Goal: Communication & Community: Answer question/provide support

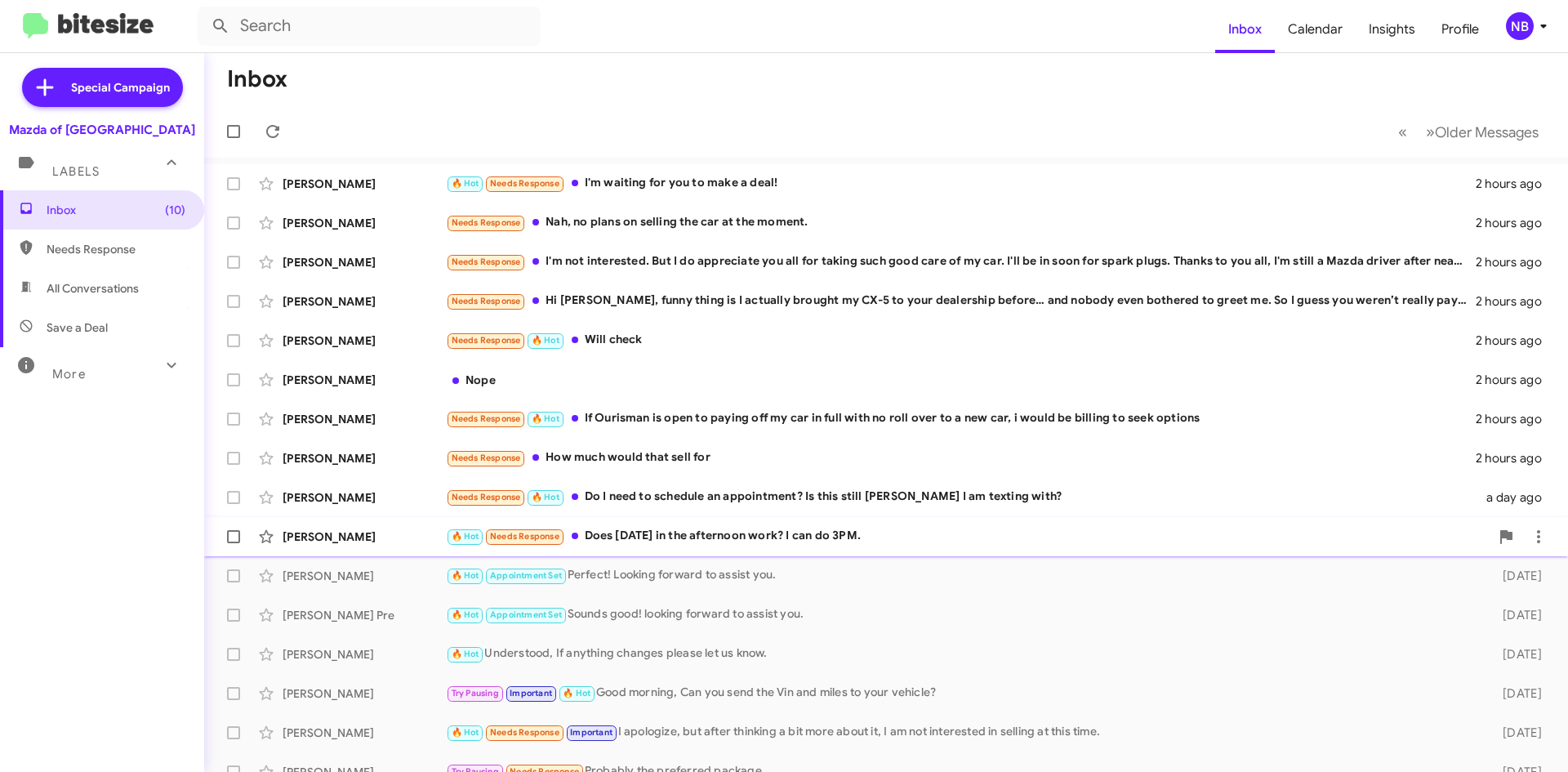
click at [685, 539] on div "🔥 Hot Needs Response Does [DATE] in the afternoon work? I can do 3PM." at bounding box center [967, 537] width 1044 height 19
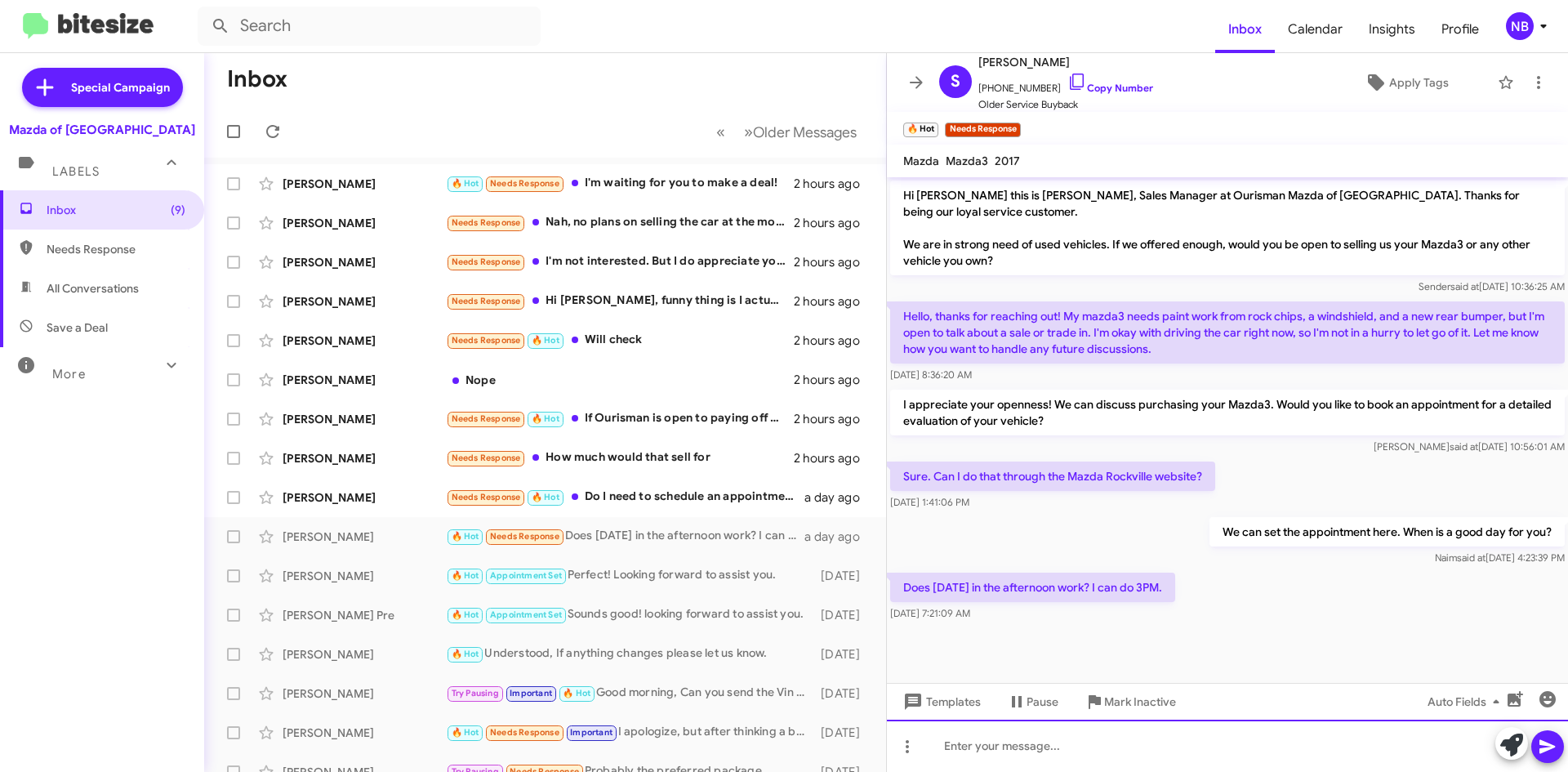
click at [1076, 750] on div at bounding box center [1227, 746] width 681 height 52
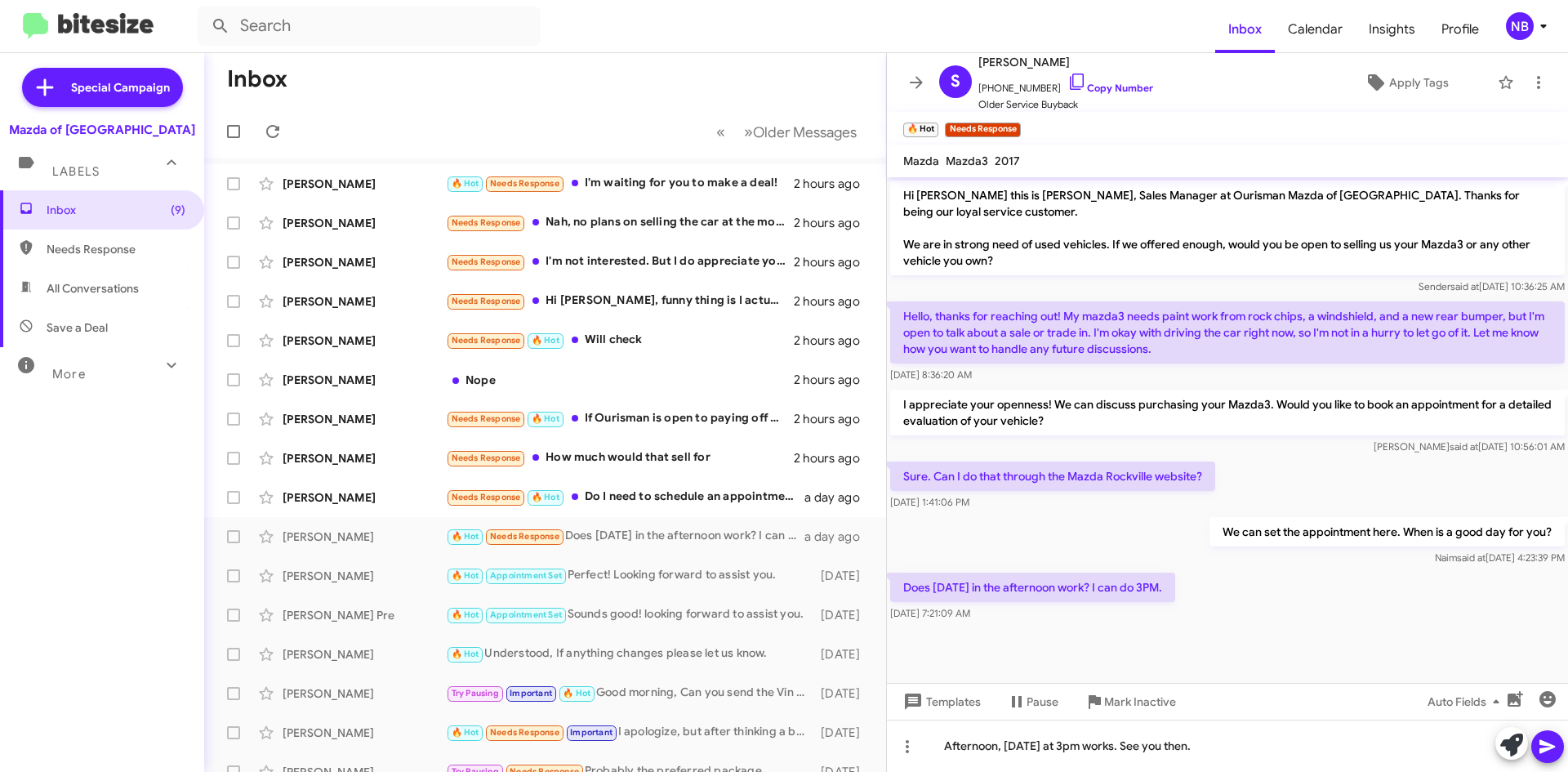
click at [1543, 740] on icon at bounding box center [1547, 746] width 20 height 20
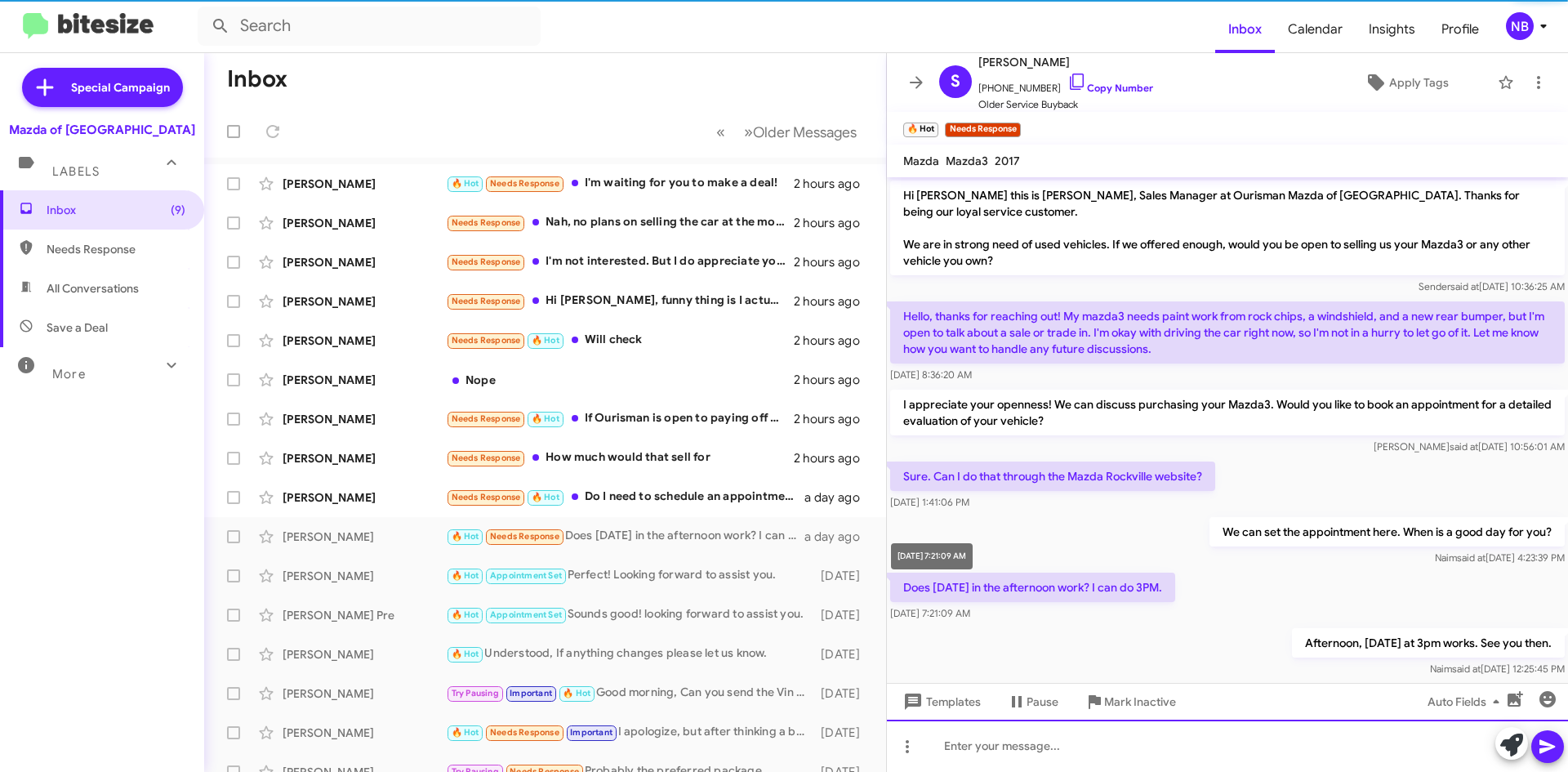
scroll to position [26, 0]
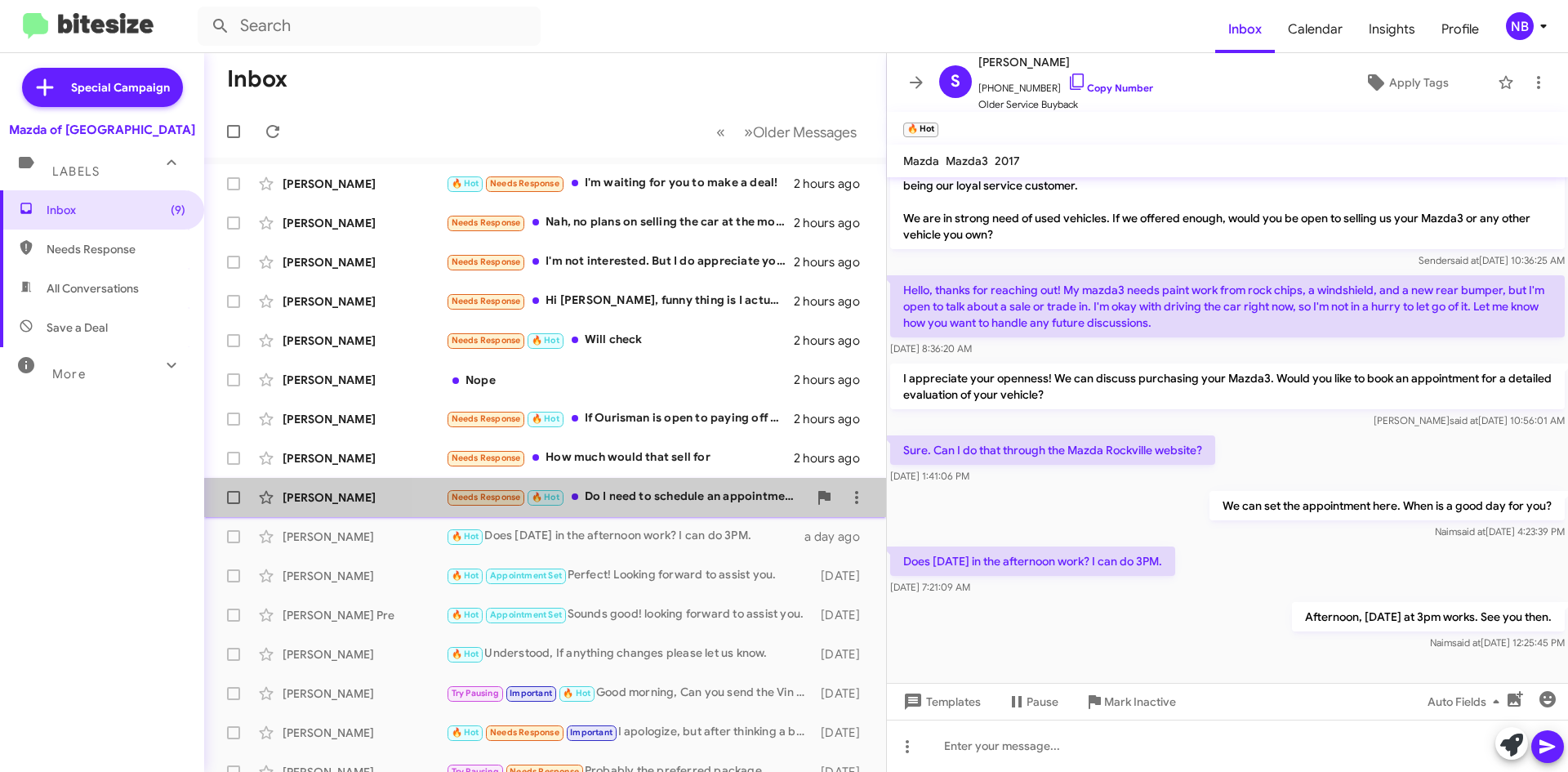
click at [670, 505] on div "Needs Response 🔥 Hot Do I need to schedule an appointment? Is this still [PERSO…" at bounding box center [626, 497] width 362 height 19
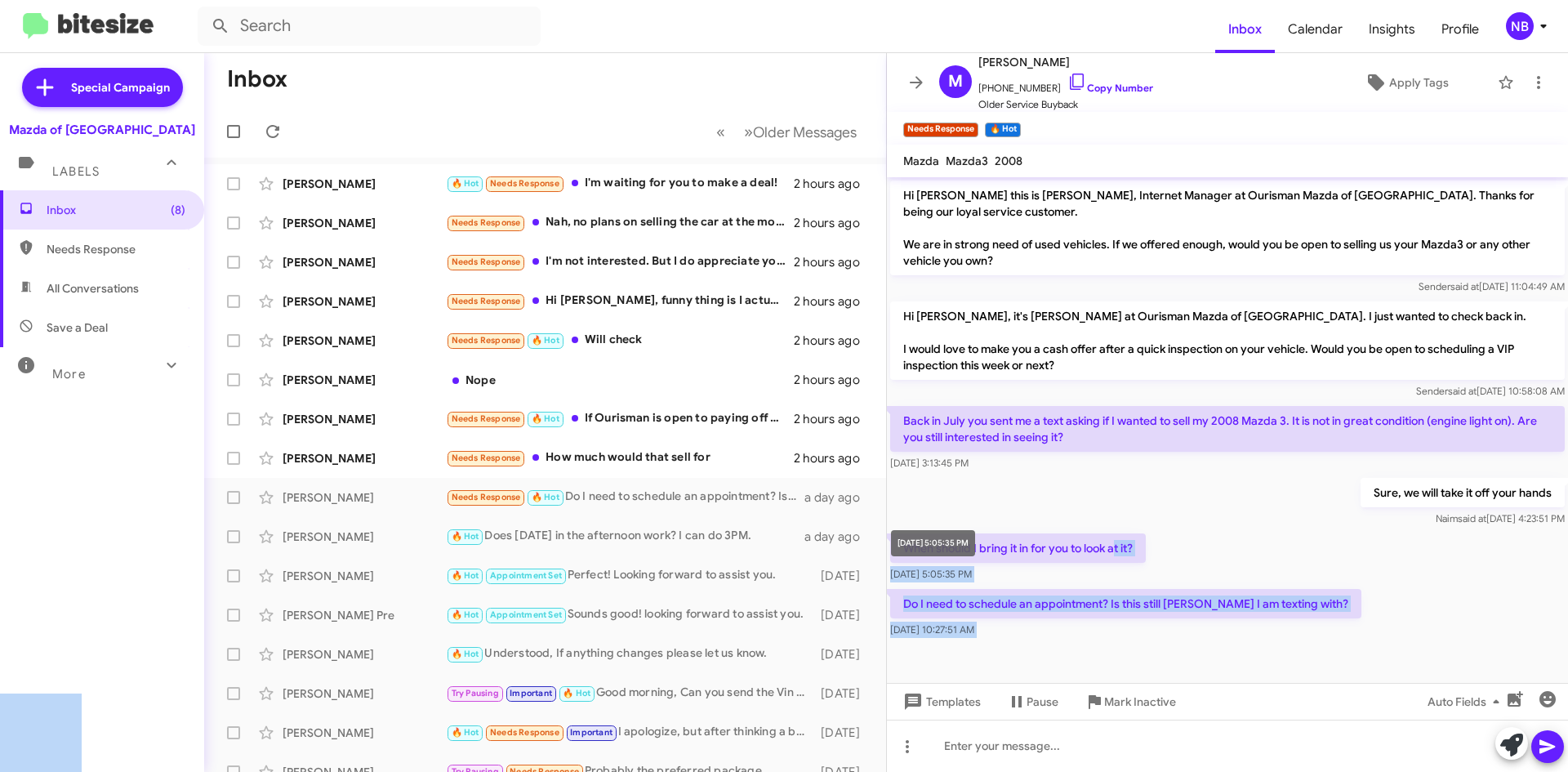
drag, startPoint x: 963, startPoint y: 558, endPoint x: 1138, endPoint y: 543, distance: 175.6
click at [1188, 535] on div "When should I bring it in for you to look at it? [DATE] 5:05:35 PM" at bounding box center [1227, 558] width 681 height 56
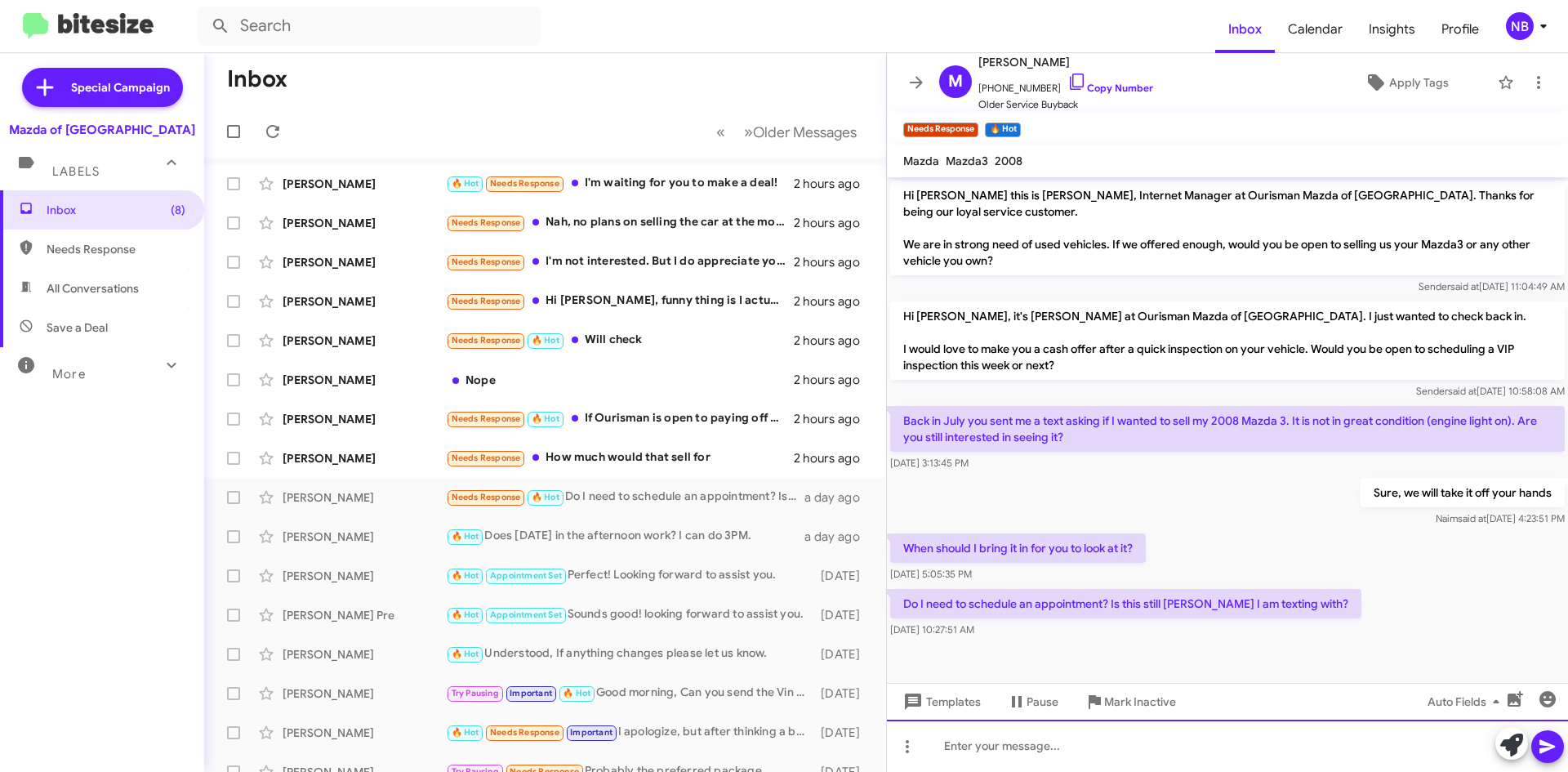
click at [1071, 730] on div at bounding box center [1227, 746] width 681 height 52
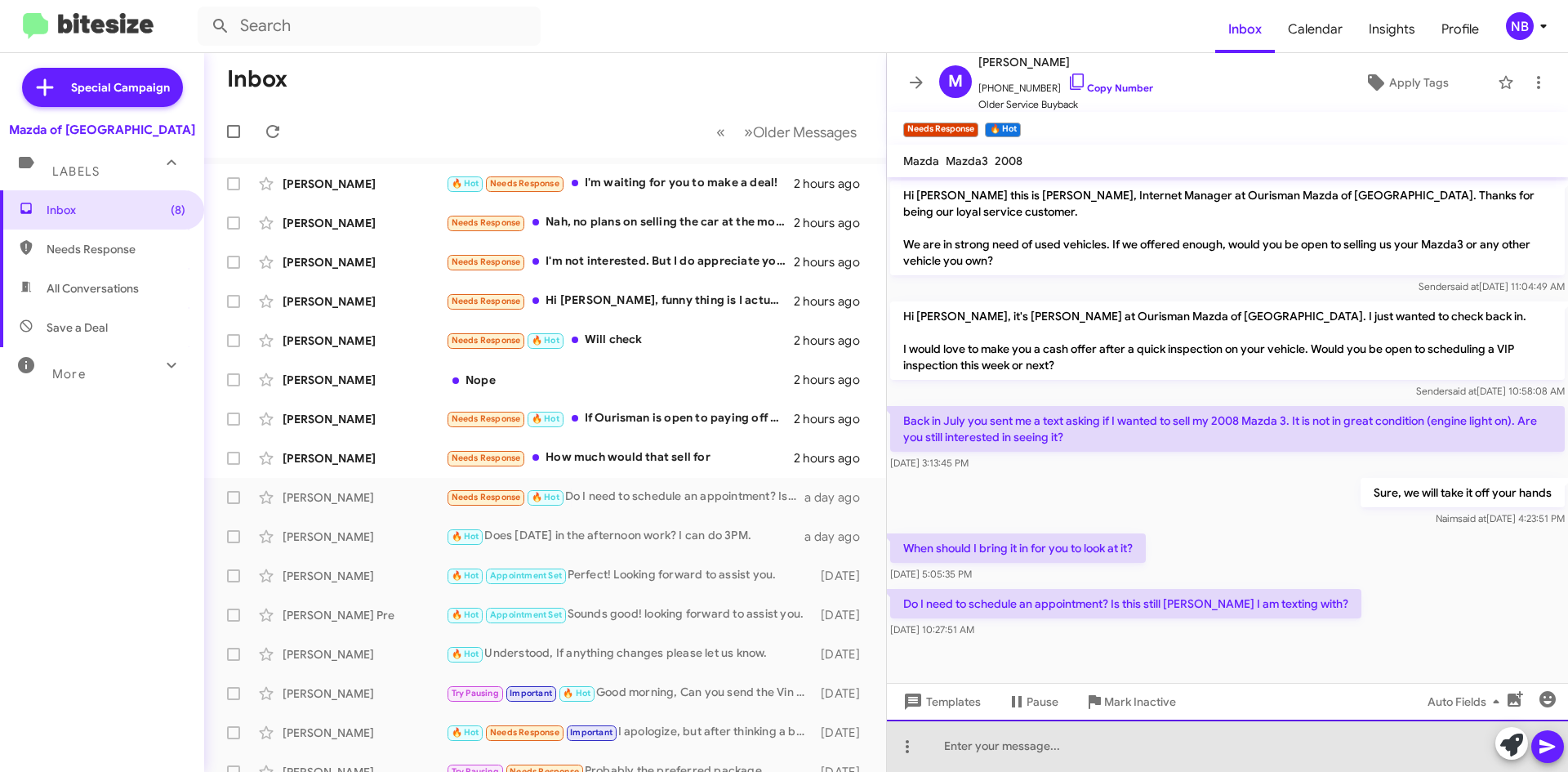
click at [981, 732] on div at bounding box center [1227, 746] width 681 height 52
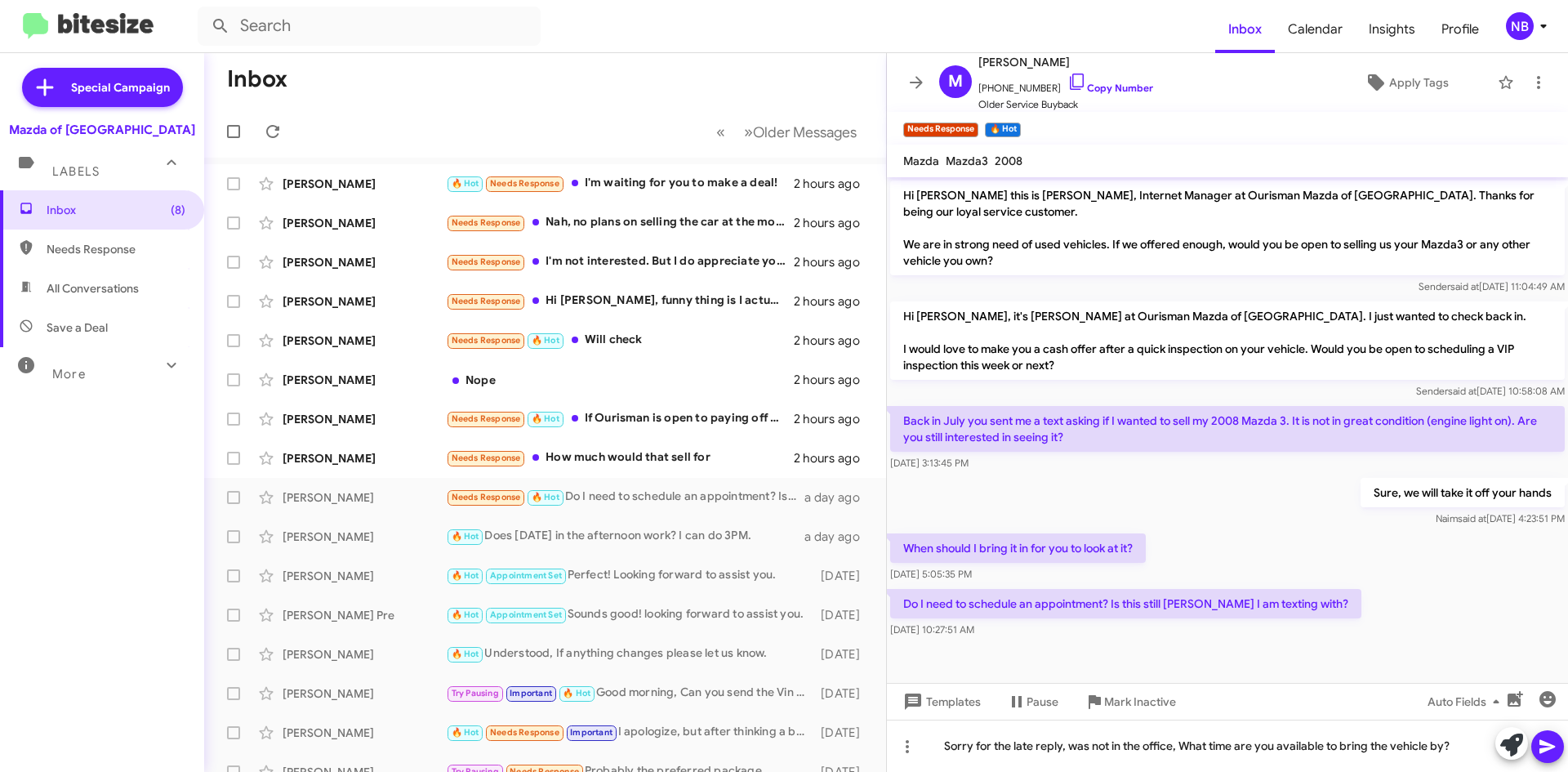
click at [1542, 742] on icon at bounding box center [1547, 746] width 15 height 14
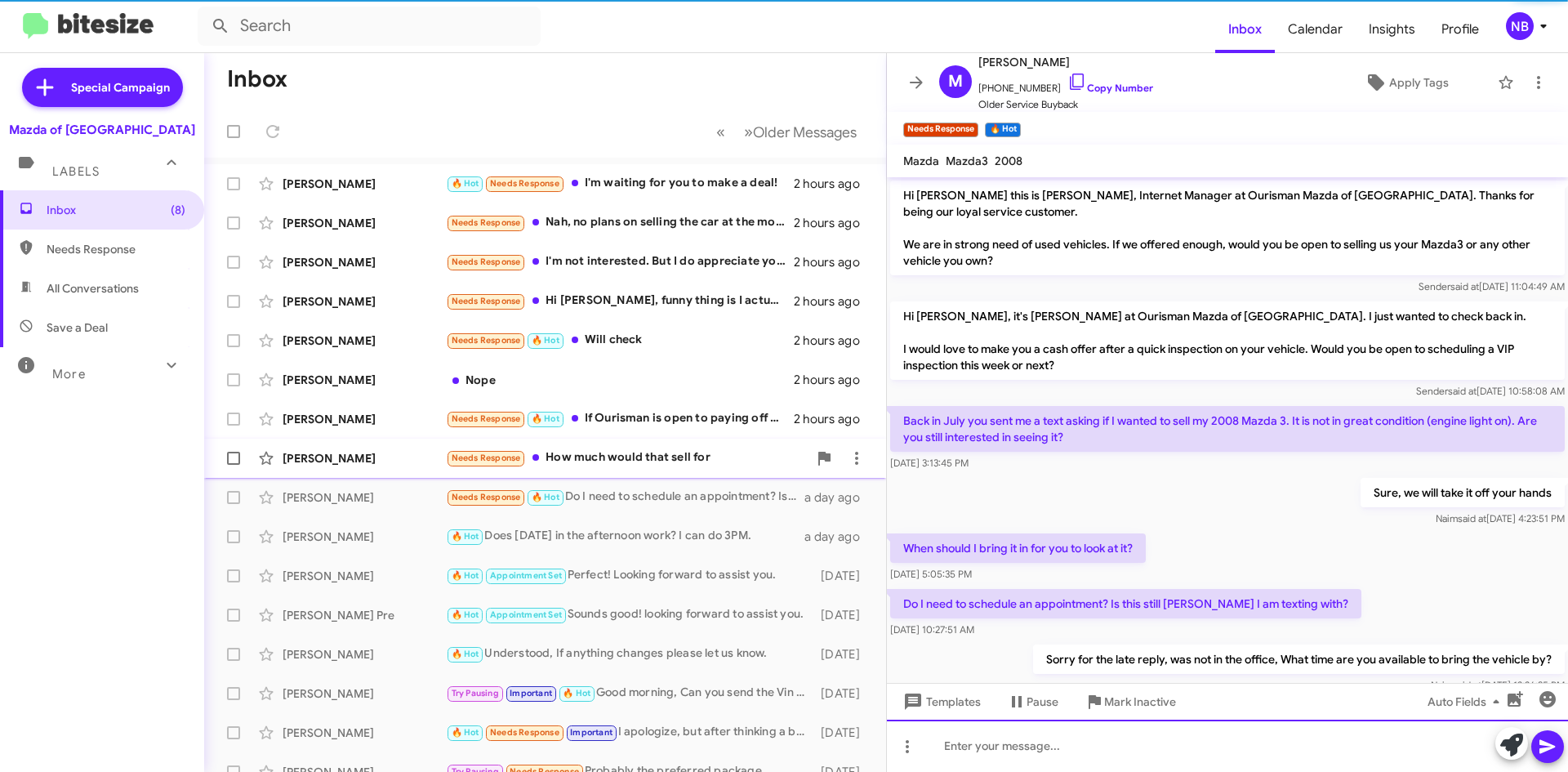
scroll to position [43, 0]
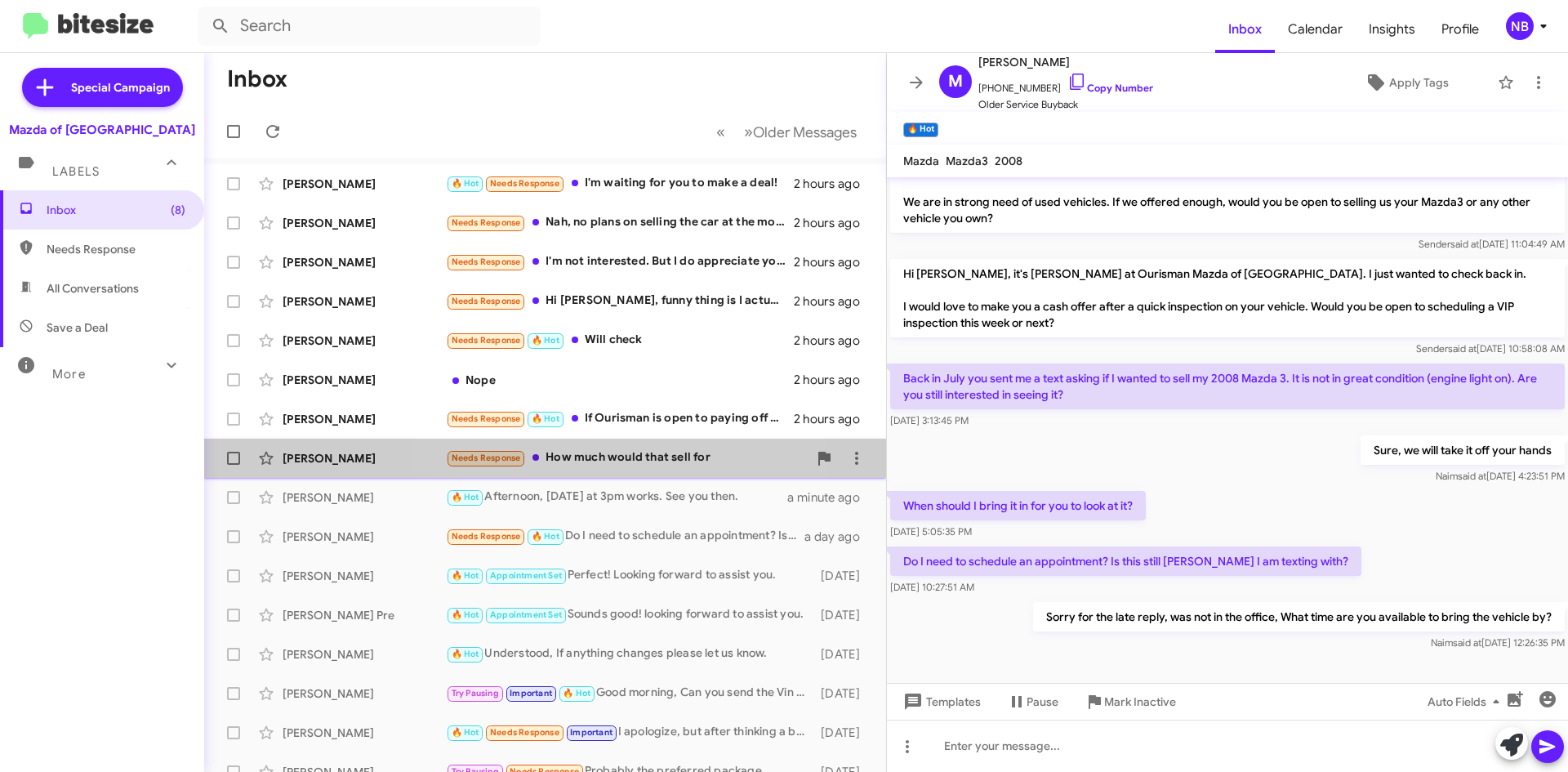
click at [637, 459] on div "Needs Response How much would that sell for" at bounding box center [626, 458] width 362 height 19
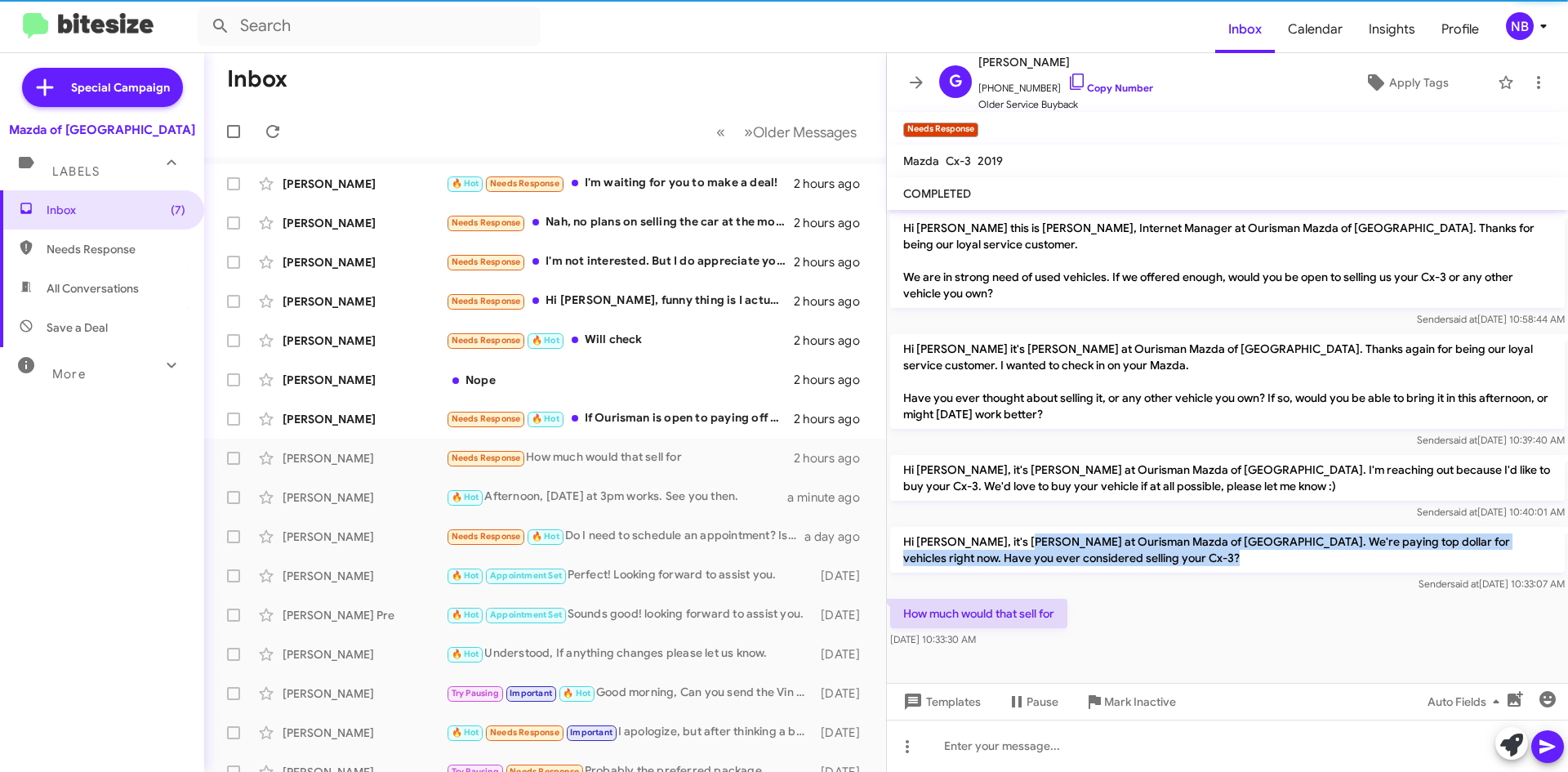
drag, startPoint x: 1025, startPoint y: 528, endPoint x: 1202, endPoint y: 568, distance: 181.5
click at [1202, 568] on div "Hi [PERSON_NAME], it's [PERSON_NAME] at Ourisman Mazda of [GEOGRAPHIC_DATA]. We…" at bounding box center [1228, 559] width 674 height 65
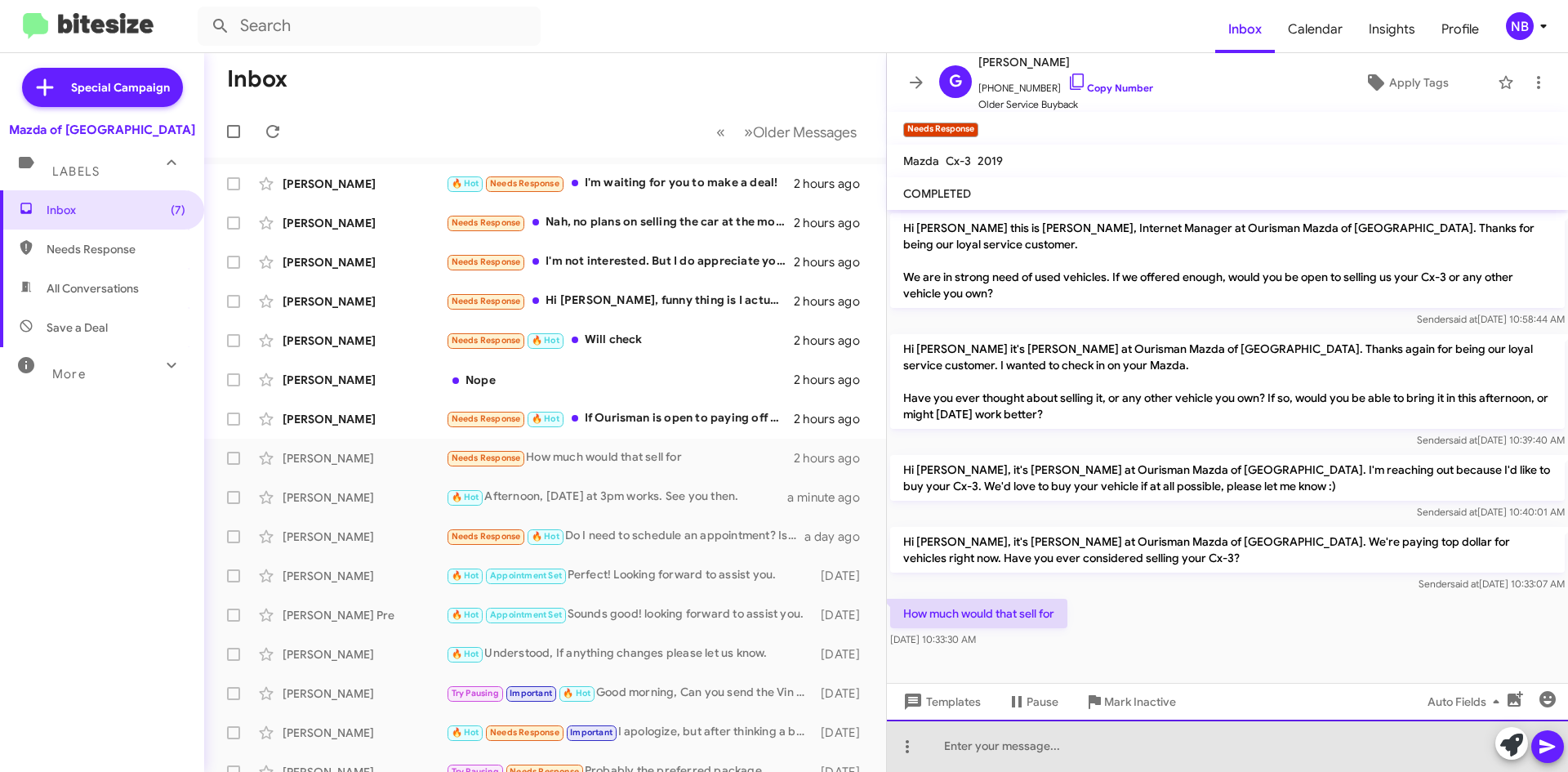
click at [1011, 749] on div at bounding box center [1227, 746] width 681 height 52
click at [1206, 746] on div "All depends on the condition of the vehicle. Canb you bring your vehicle by?" at bounding box center [1227, 746] width 681 height 52
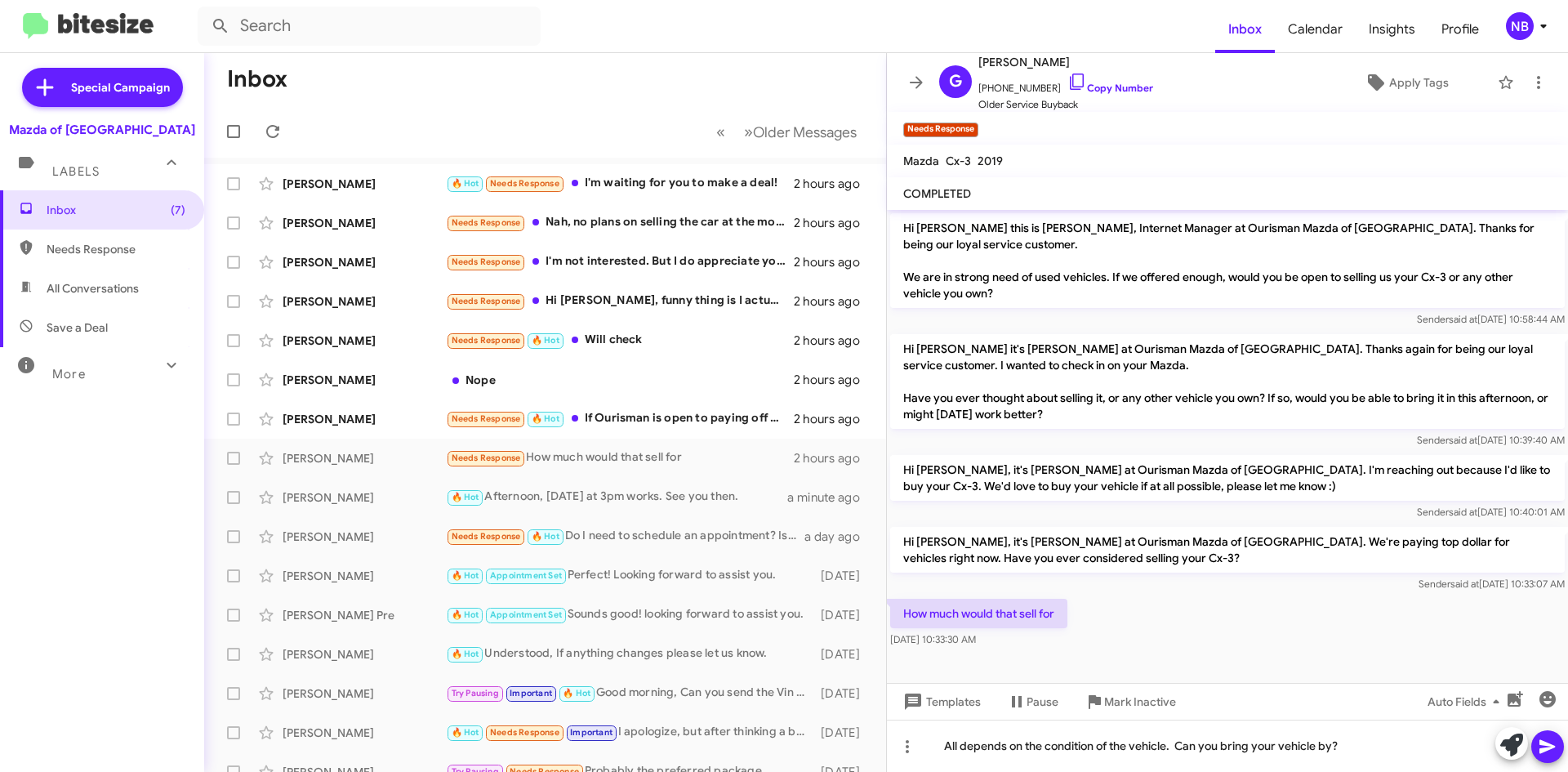
click at [1547, 736] on span at bounding box center [1547, 746] width 20 height 33
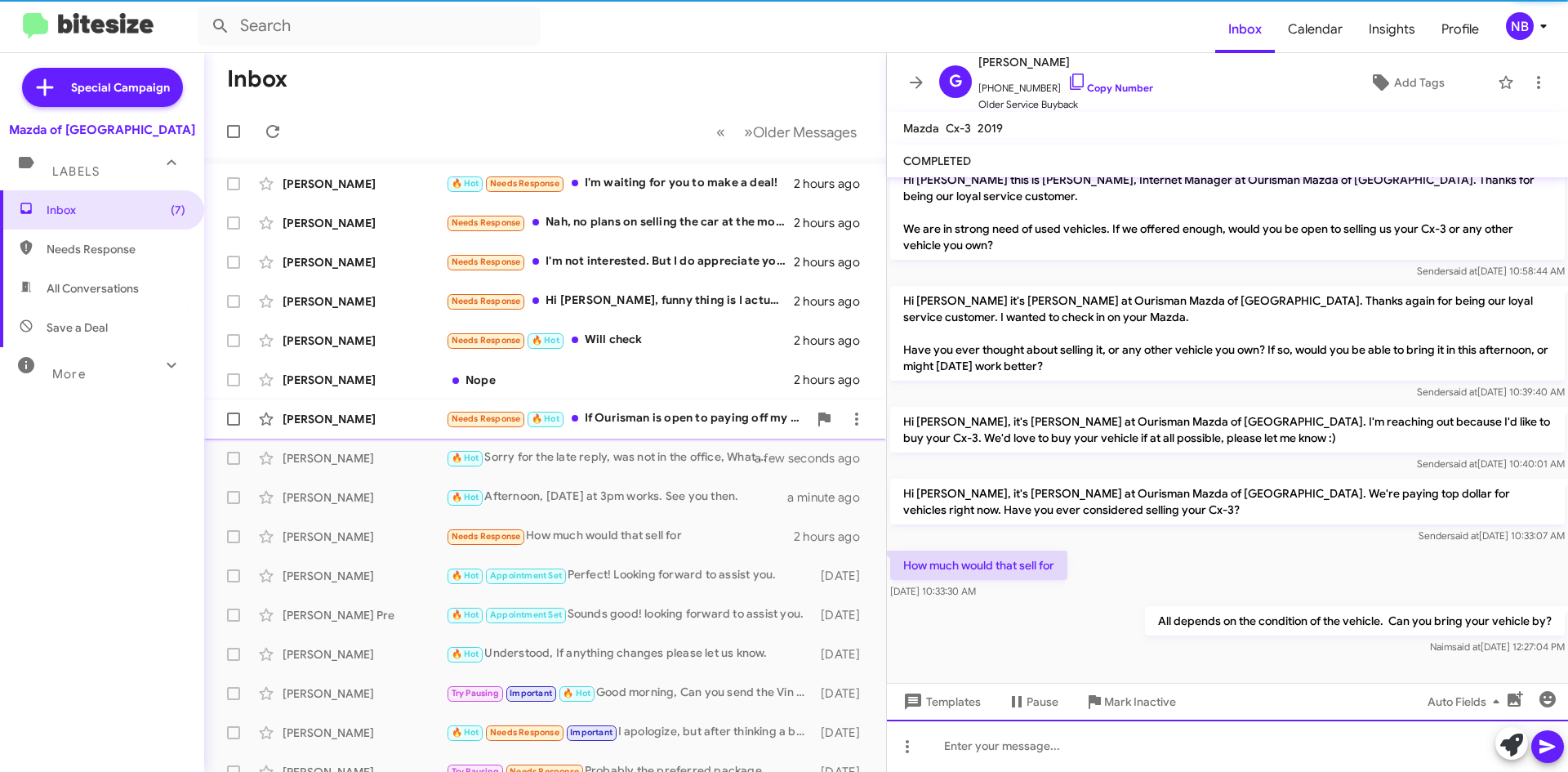
scroll to position [15, 0]
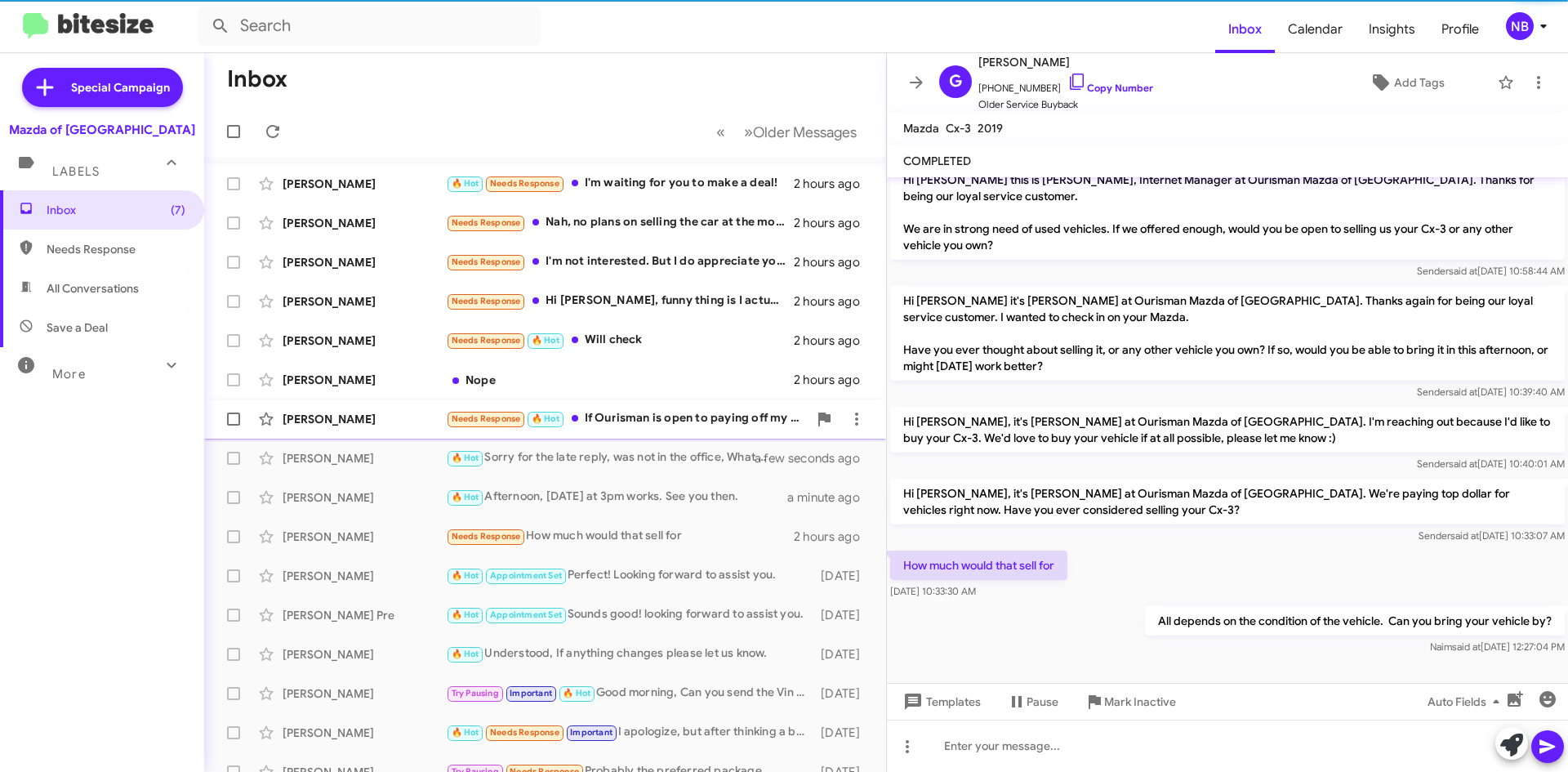
click at [709, 421] on div "Needs Response 🔥 Hot If Ourisman is open to paying off my car in full with no r…" at bounding box center [626, 419] width 362 height 19
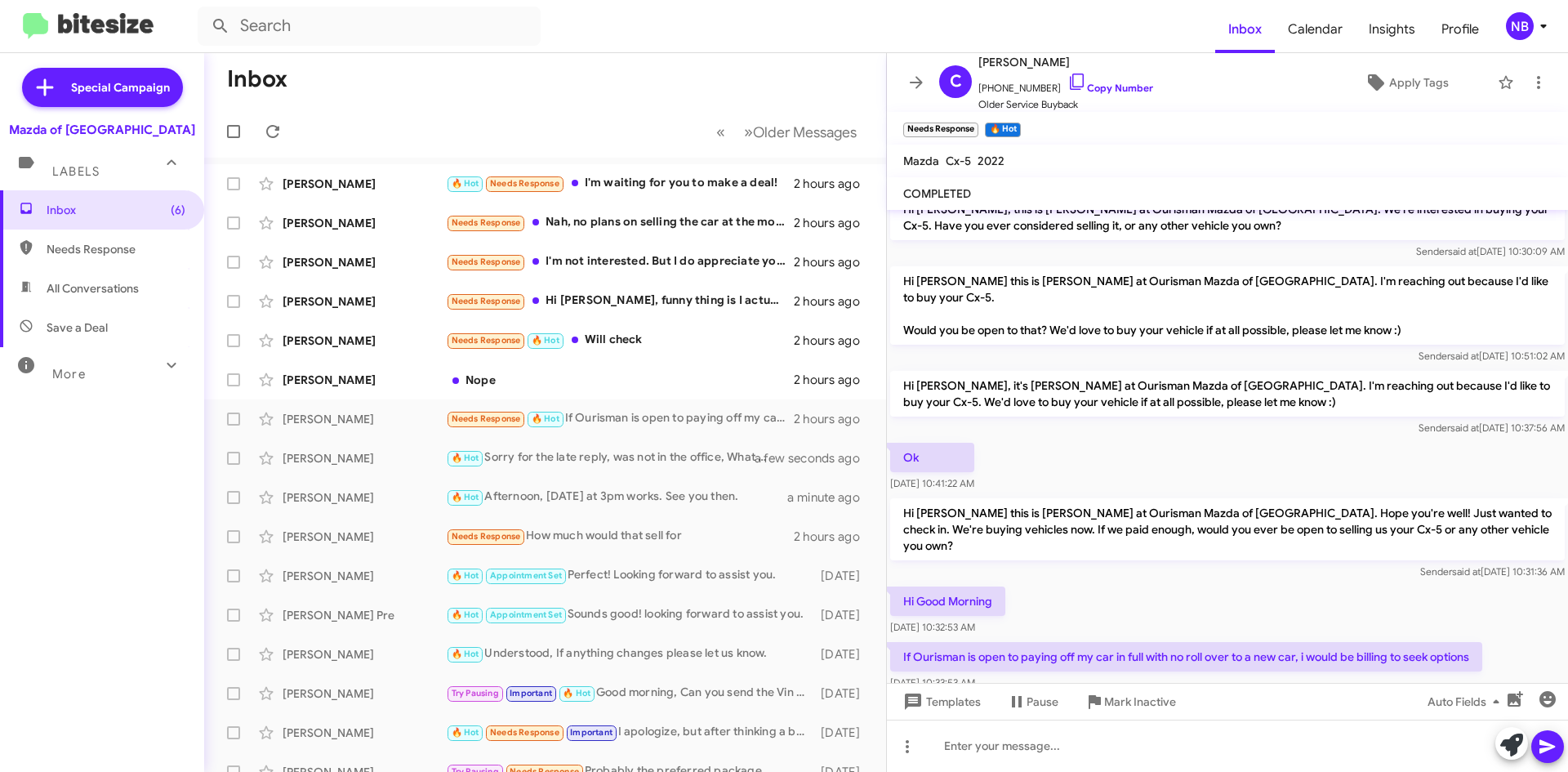
scroll to position [151, 0]
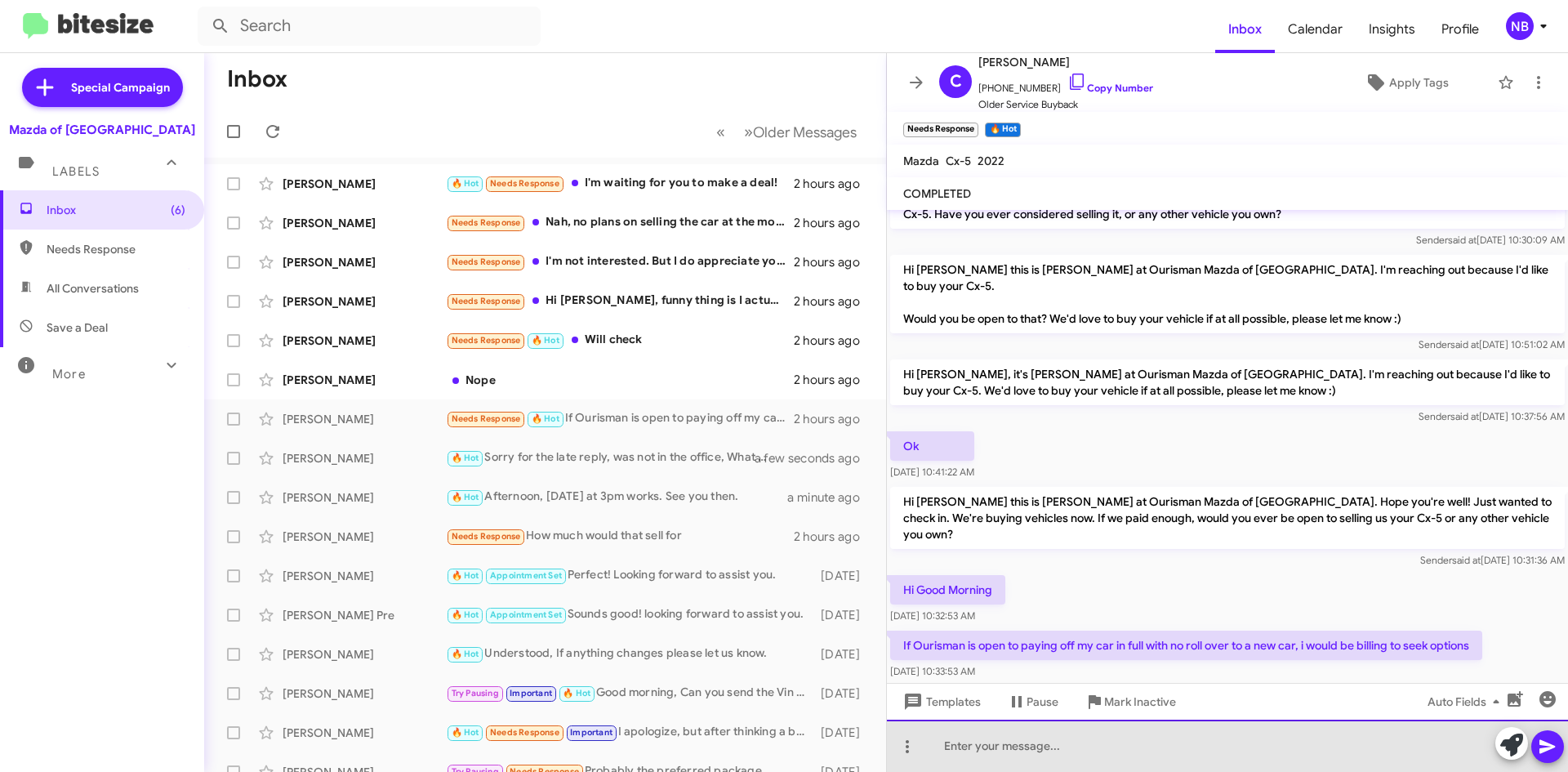
click at [977, 747] on div at bounding box center [1227, 746] width 681 height 52
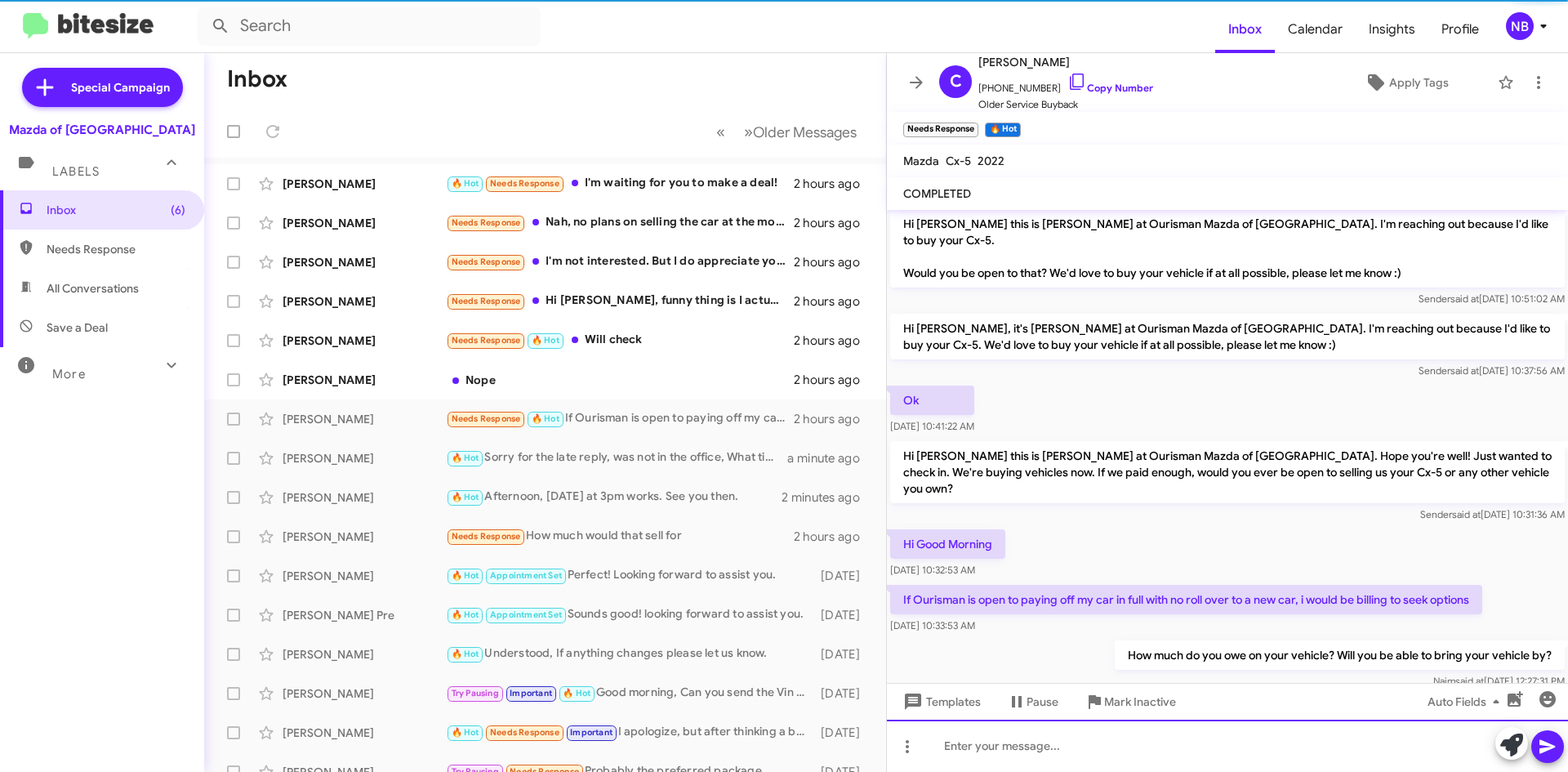
scroll to position [211, 0]
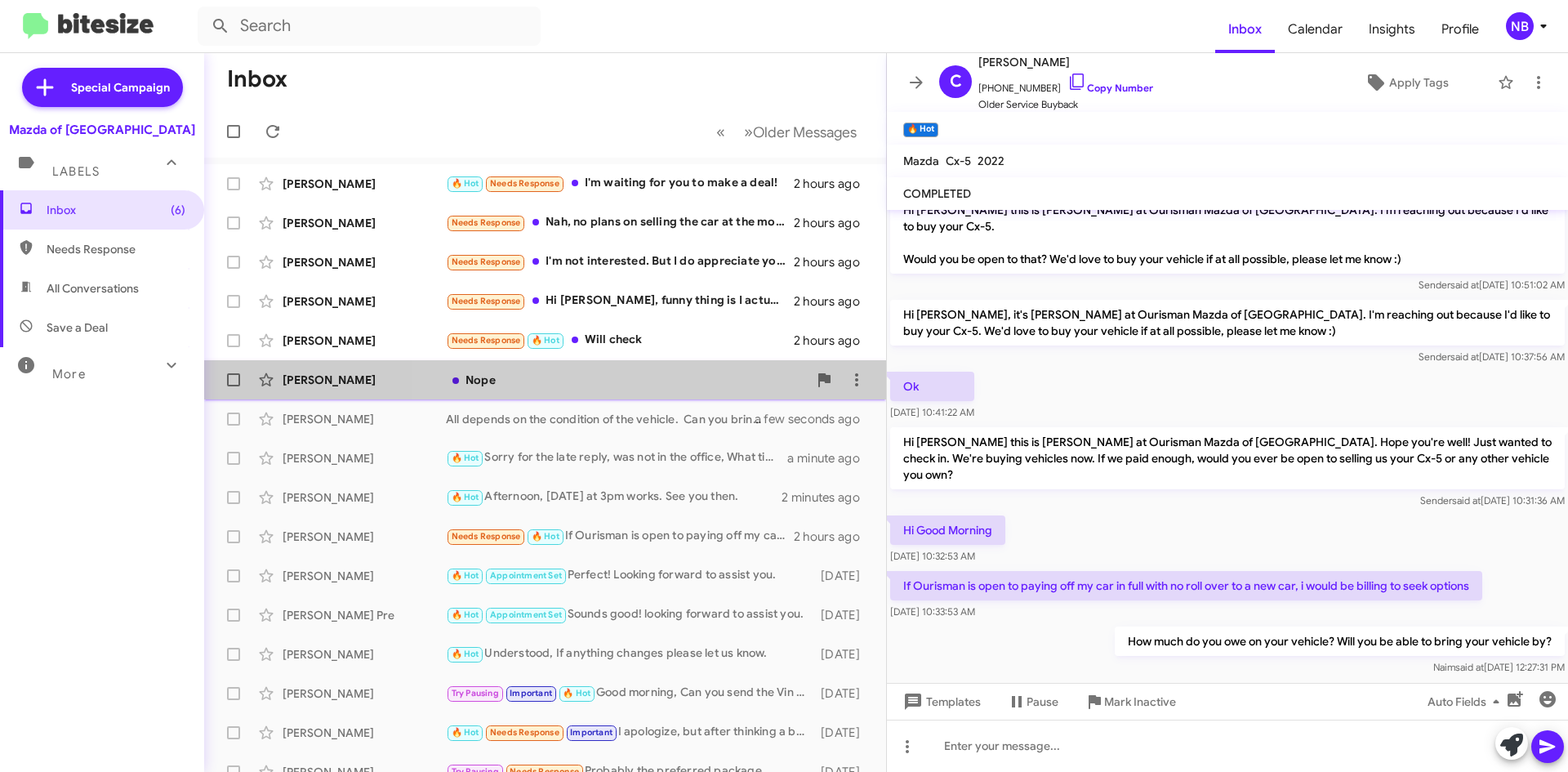
click at [675, 380] on div "Nope" at bounding box center [626, 379] width 362 height 16
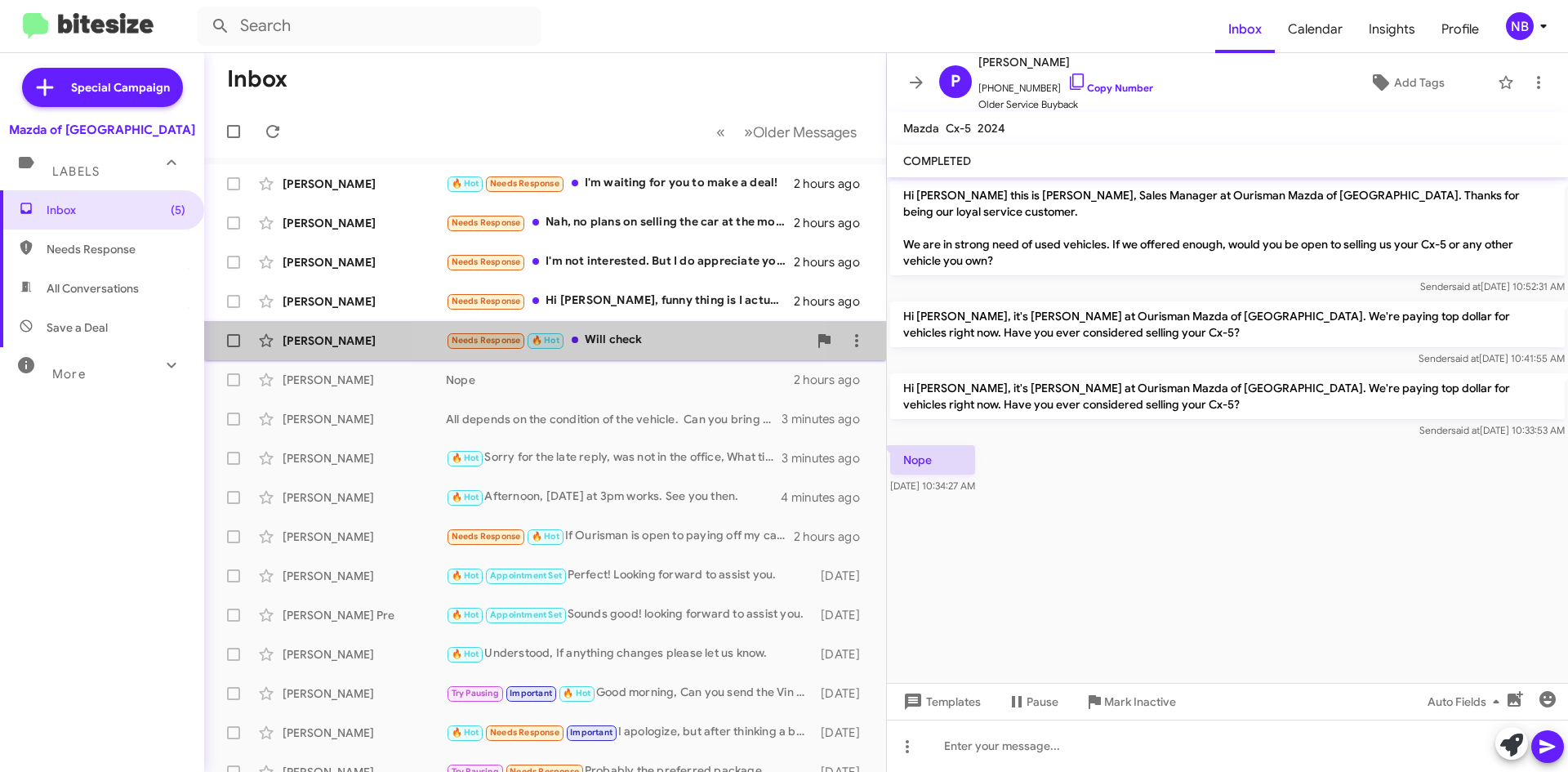
click at [624, 337] on div "Needs Response 🔥 Hot Will check" at bounding box center [626, 340] width 362 height 19
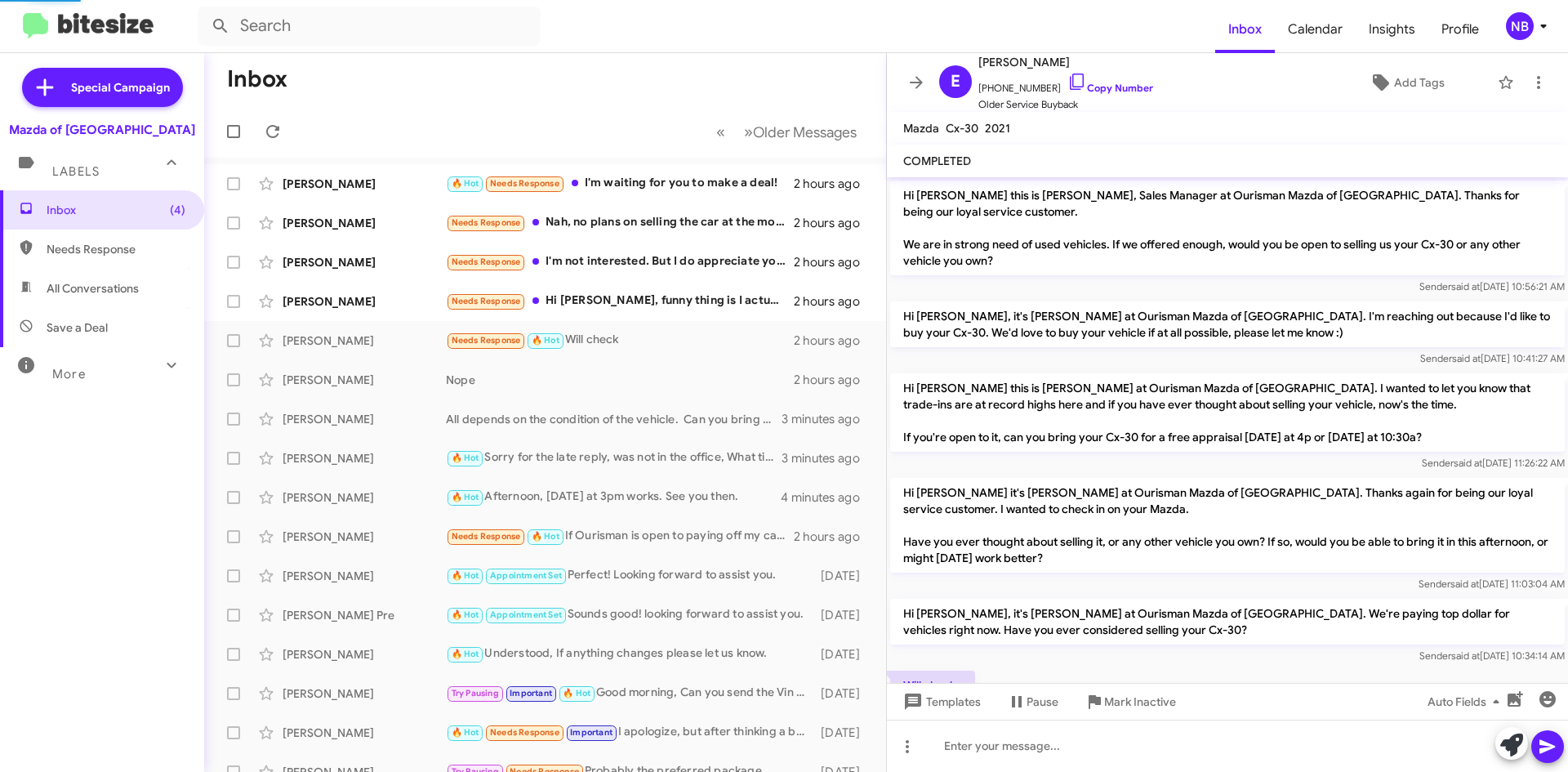
scroll to position [48, 0]
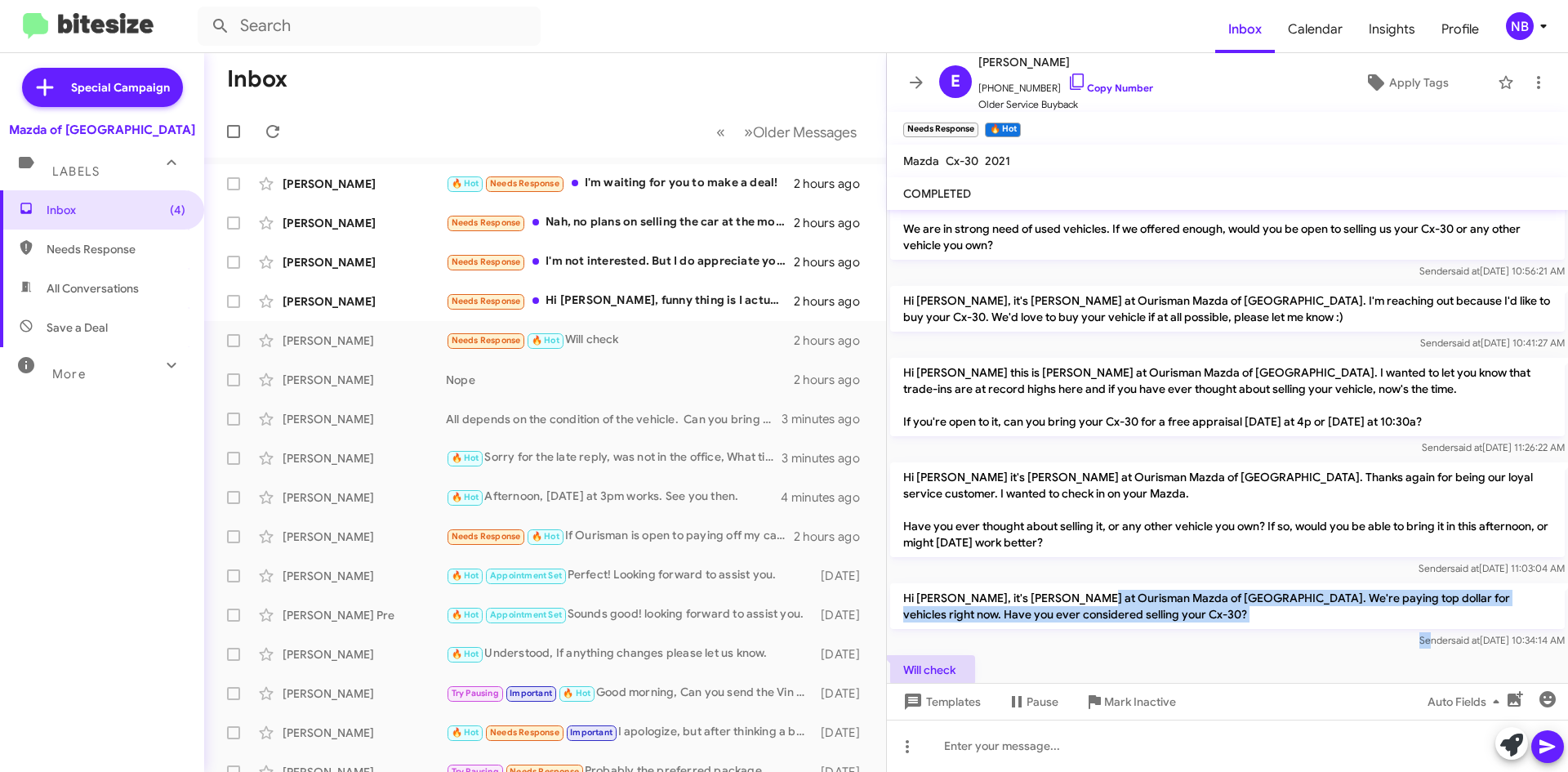
drag, startPoint x: 1077, startPoint y: 583, endPoint x: 1388, endPoint y: 624, distance: 313.7
click at [1388, 624] on div "Hi [PERSON_NAME], it's [PERSON_NAME] at Ourisman Mazda of [GEOGRAPHIC_DATA]. We…" at bounding box center [1228, 615] width 674 height 65
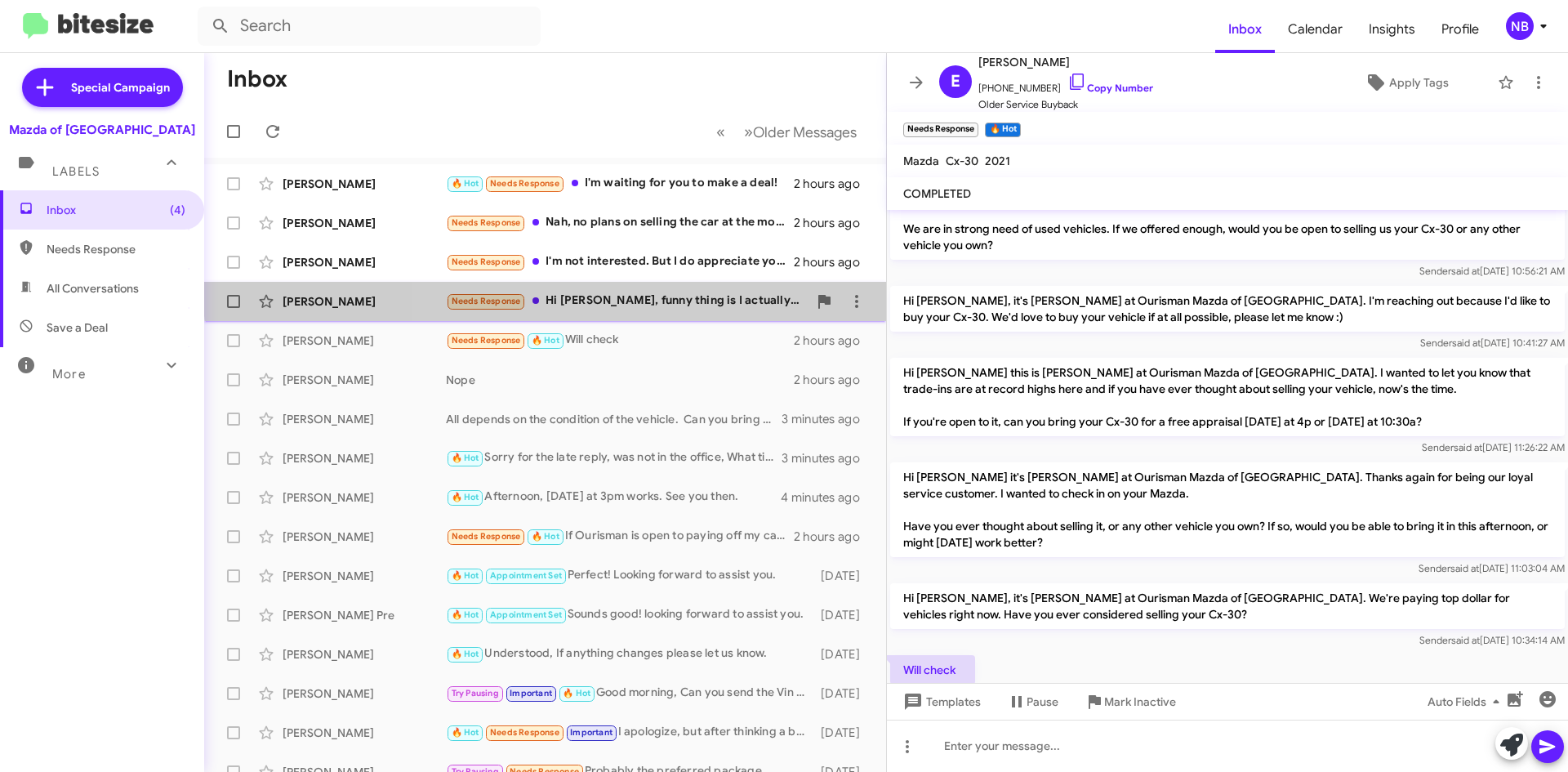
click at [650, 291] on div "[PERSON_NAME] Needs Response Hi [PERSON_NAME], funny thing is I actually brough…" at bounding box center [545, 301] width 656 height 33
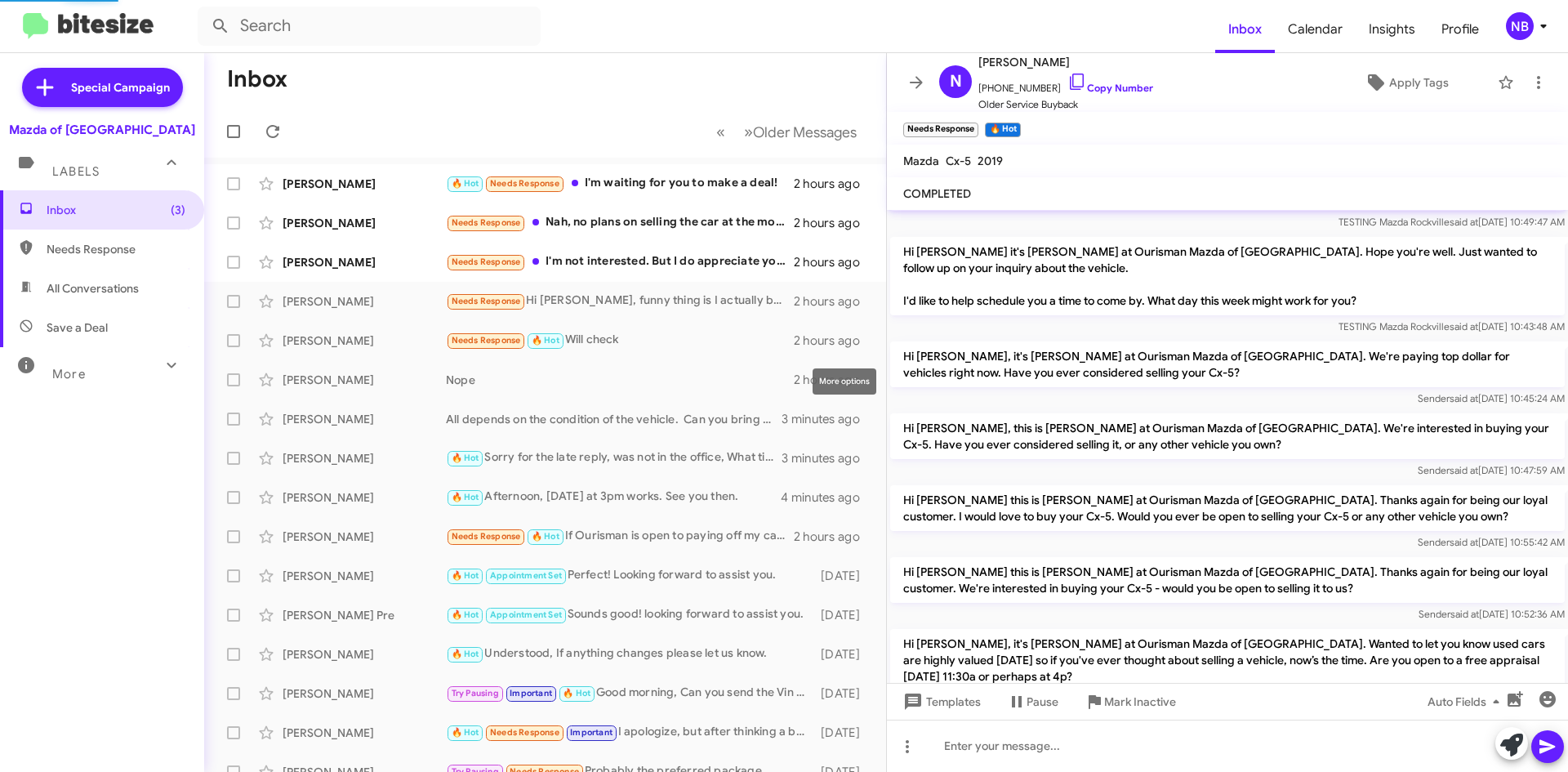
scroll to position [260, 0]
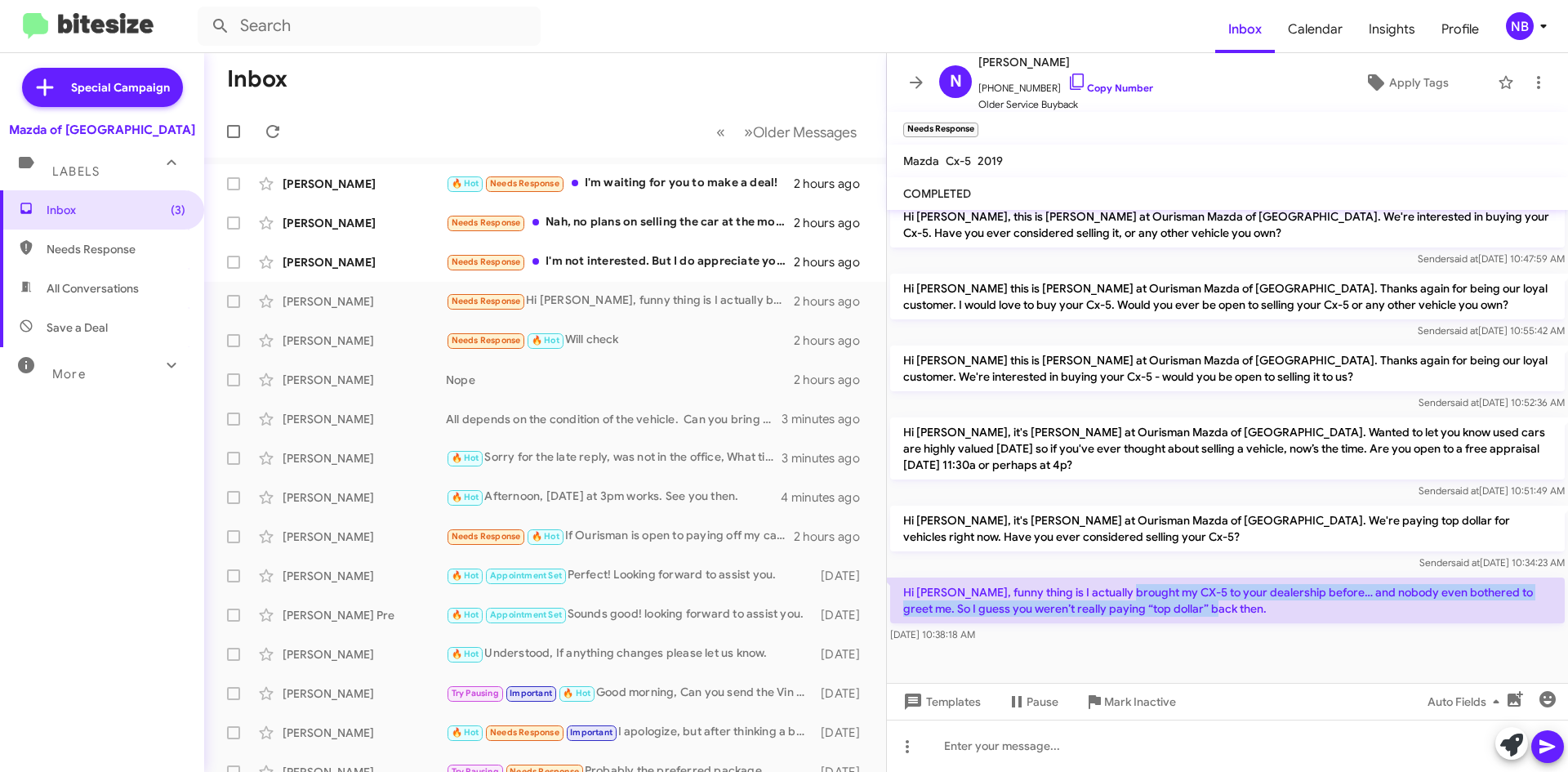
drag, startPoint x: 1127, startPoint y: 591, endPoint x: 1333, endPoint y: 604, distance: 206.4
click at [1333, 604] on p "Hi [PERSON_NAME], funny thing is I actually brought my CX-5 to your dealership …" at bounding box center [1228, 600] width 674 height 45
click at [1000, 617] on p "Hi [PERSON_NAME], funny thing is I actually brought my CX-5 to your dealership …" at bounding box center [1228, 600] width 674 height 45
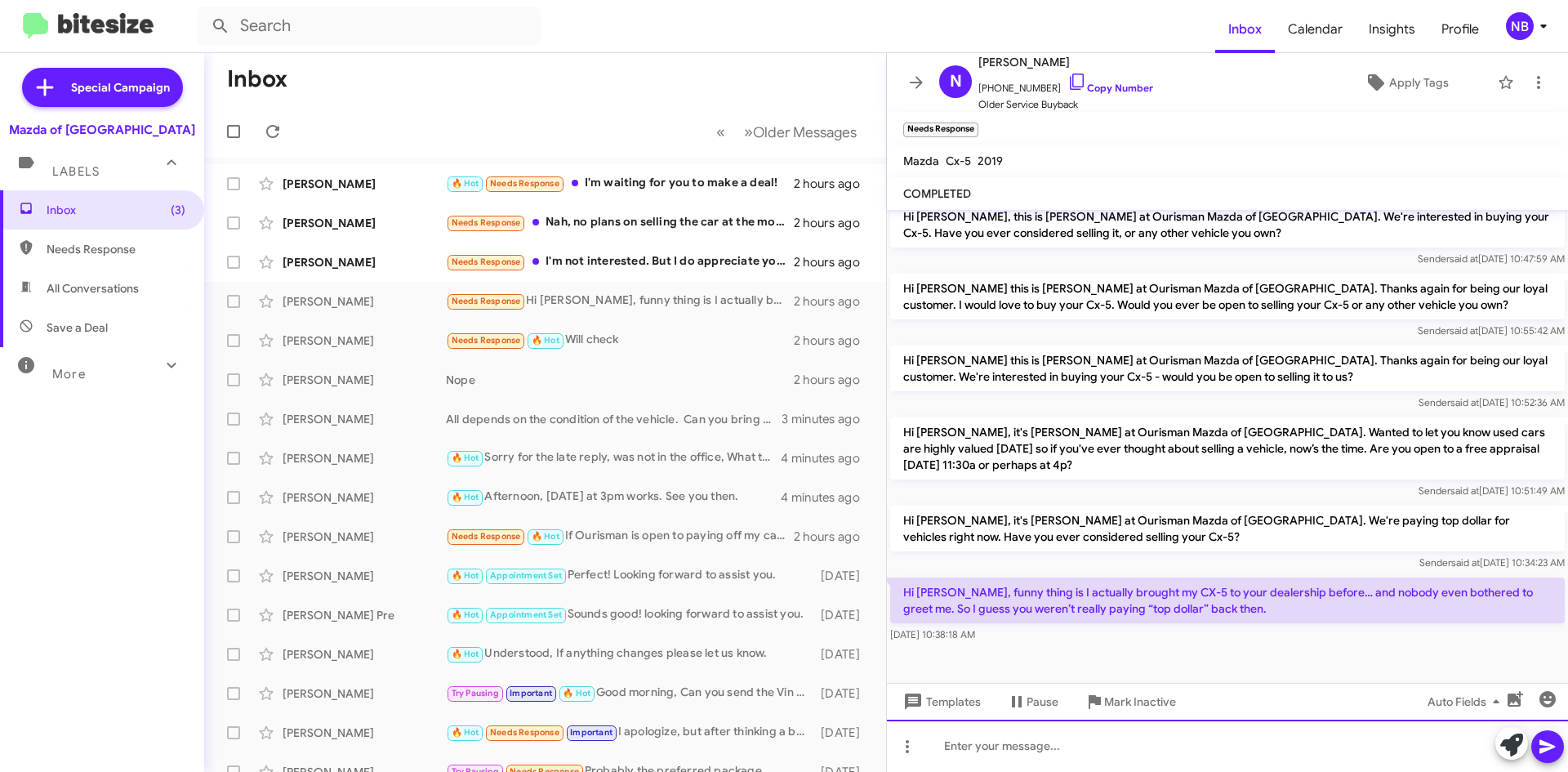
click at [1065, 739] on div at bounding box center [1227, 746] width 681 height 52
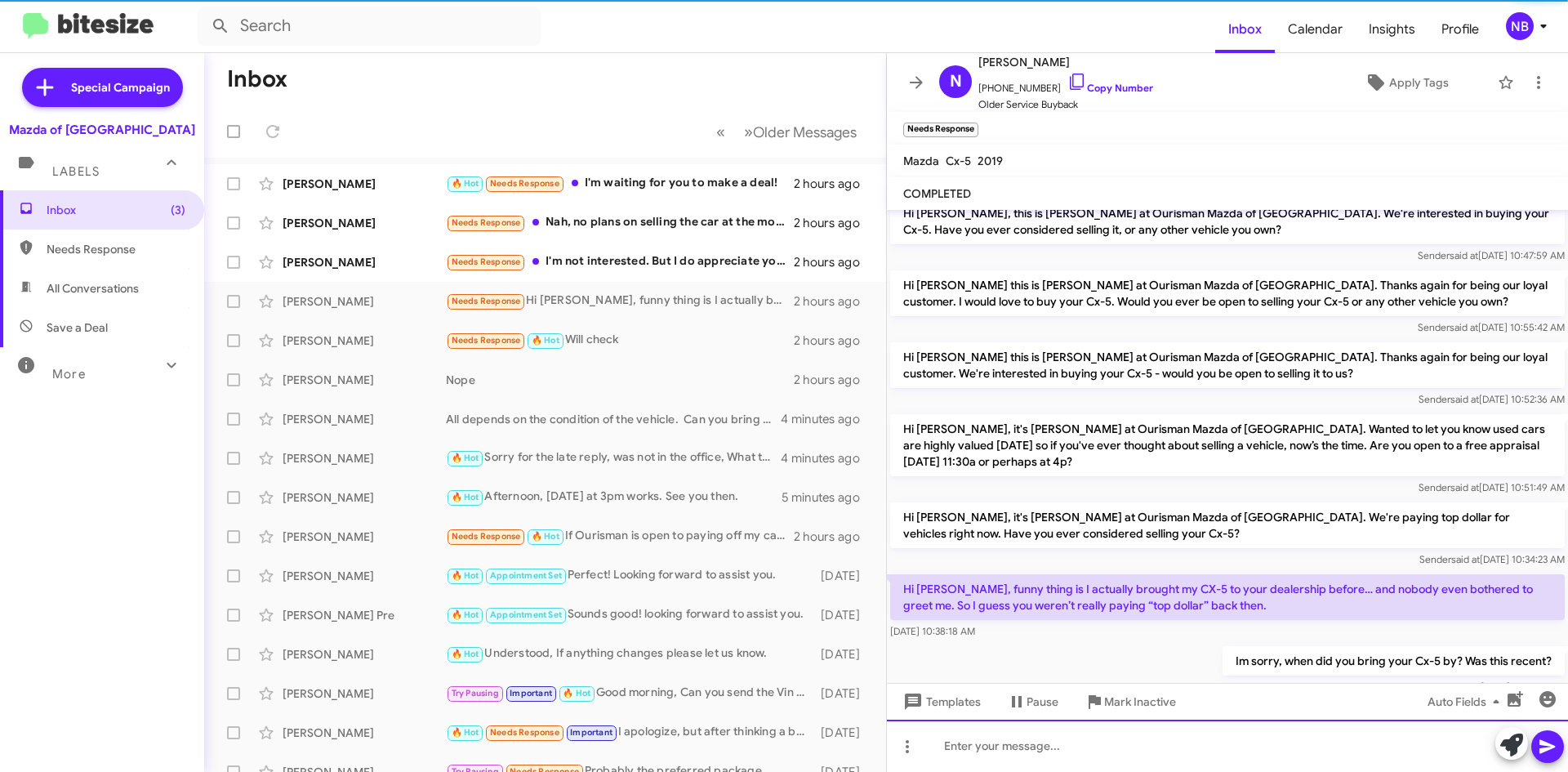
scroll to position [287, 0]
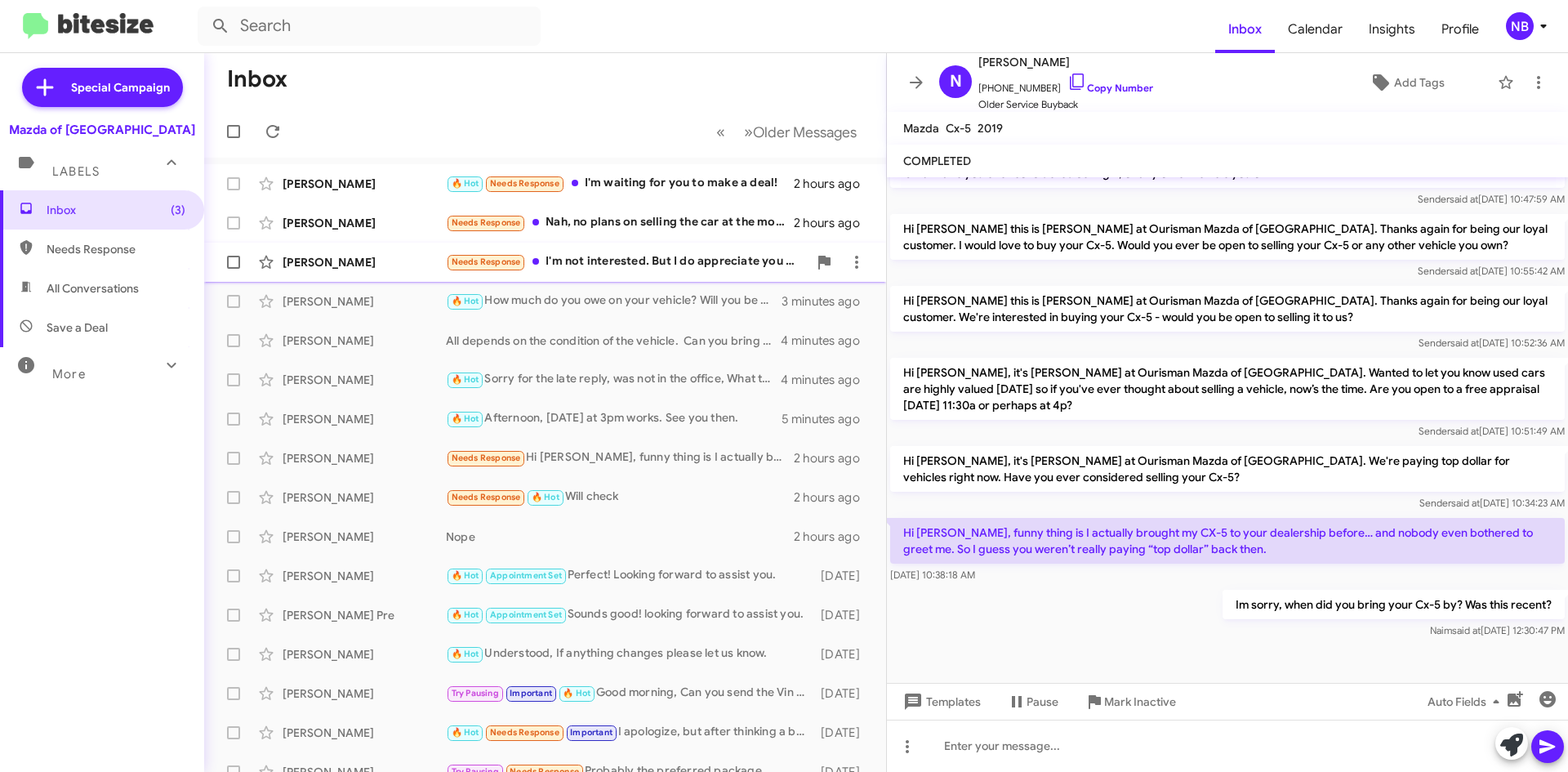
click at [633, 275] on div "[PERSON_NAME] Needs Response I'm not interested. But I do appreciate you all fo…" at bounding box center [545, 262] width 656 height 33
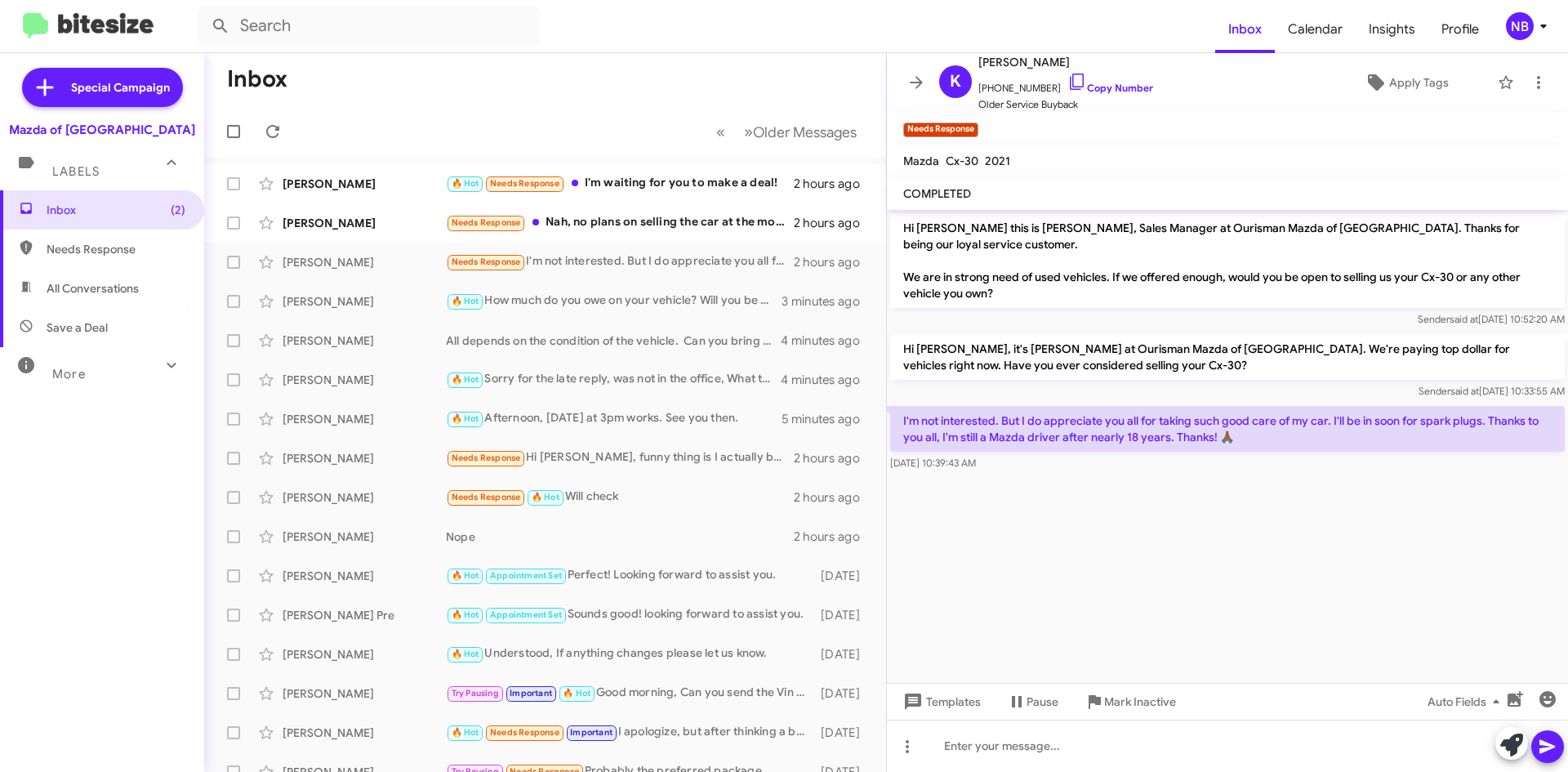
drag, startPoint x: 1151, startPoint y: 418, endPoint x: 1327, endPoint y: 452, distance: 179.3
click at [1327, 452] on div "I'm not interested. But I do appreciate you all for taking such good care of my…" at bounding box center [1228, 438] width 674 height 65
click at [1368, 444] on p "I'm not interested. But I do appreciate you all for taking such good care of my…" at bounding box center [1228, 429] width 674 height 45
click at [997, 444] on p "I'm not interested. But I do appreciate you all for taking such good care of my…" at bounding box center [1228, 429] width 674 height 45
click at [649, 225] on div "Needs Response Nah, no plans on selling the car at the moment." at bounding box center [626, 223] width 362 height 19
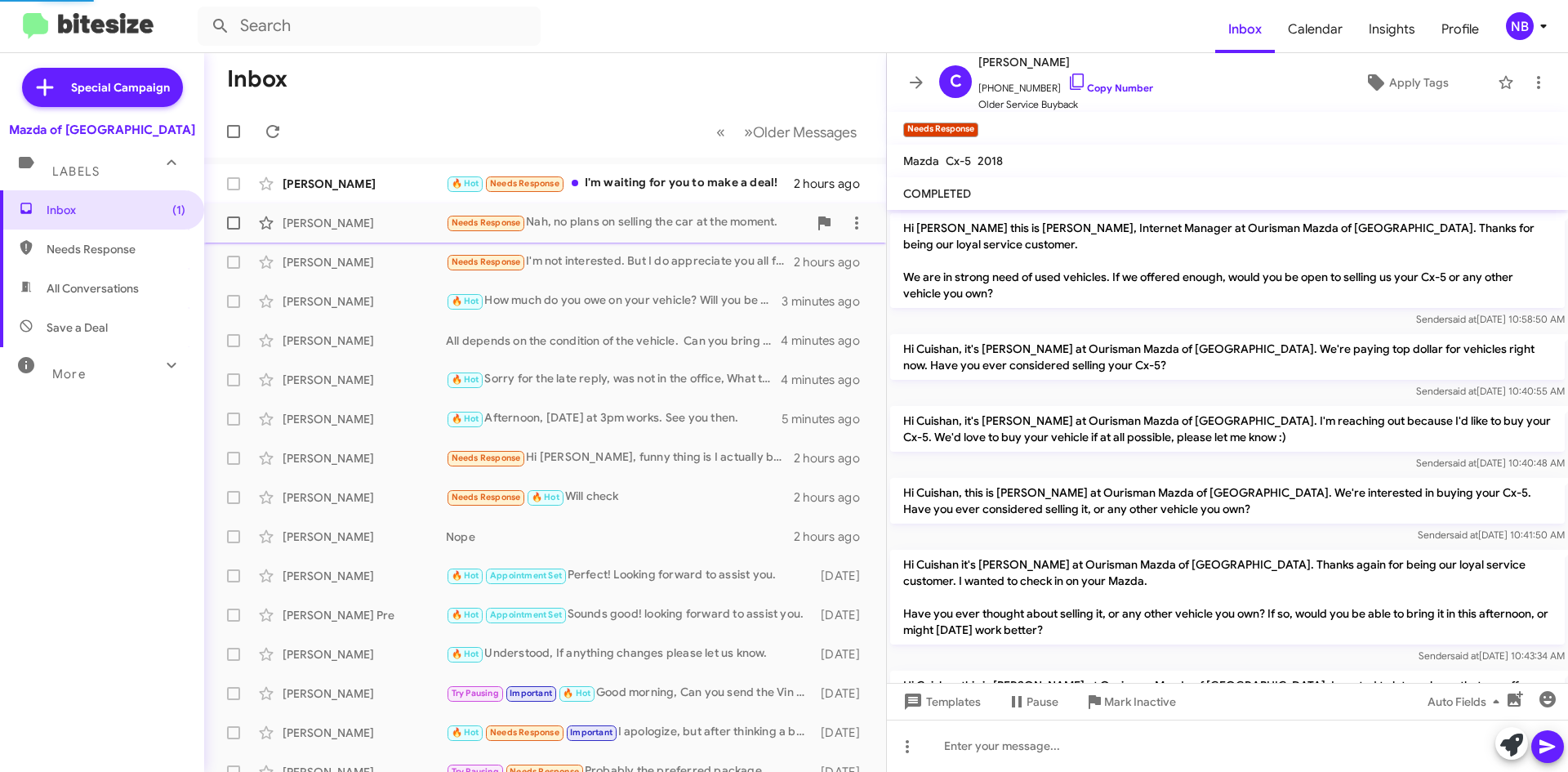
scroll to position [325, 0]
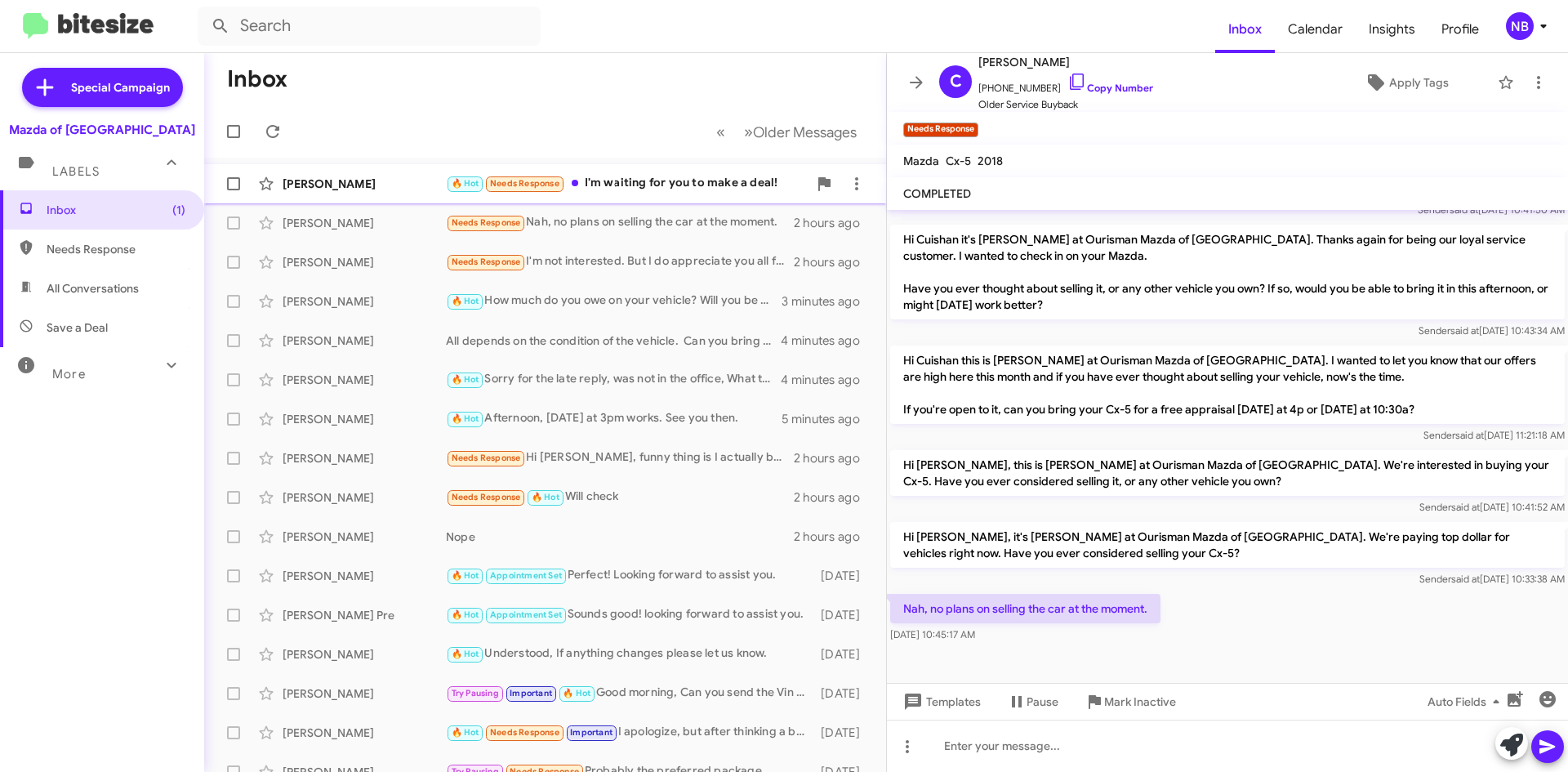
click at [687, 183] on div "🔥 Hot Needs Response I'm waiting for you to make a deal!" at bounding box center [626, 183] width 362 height 19
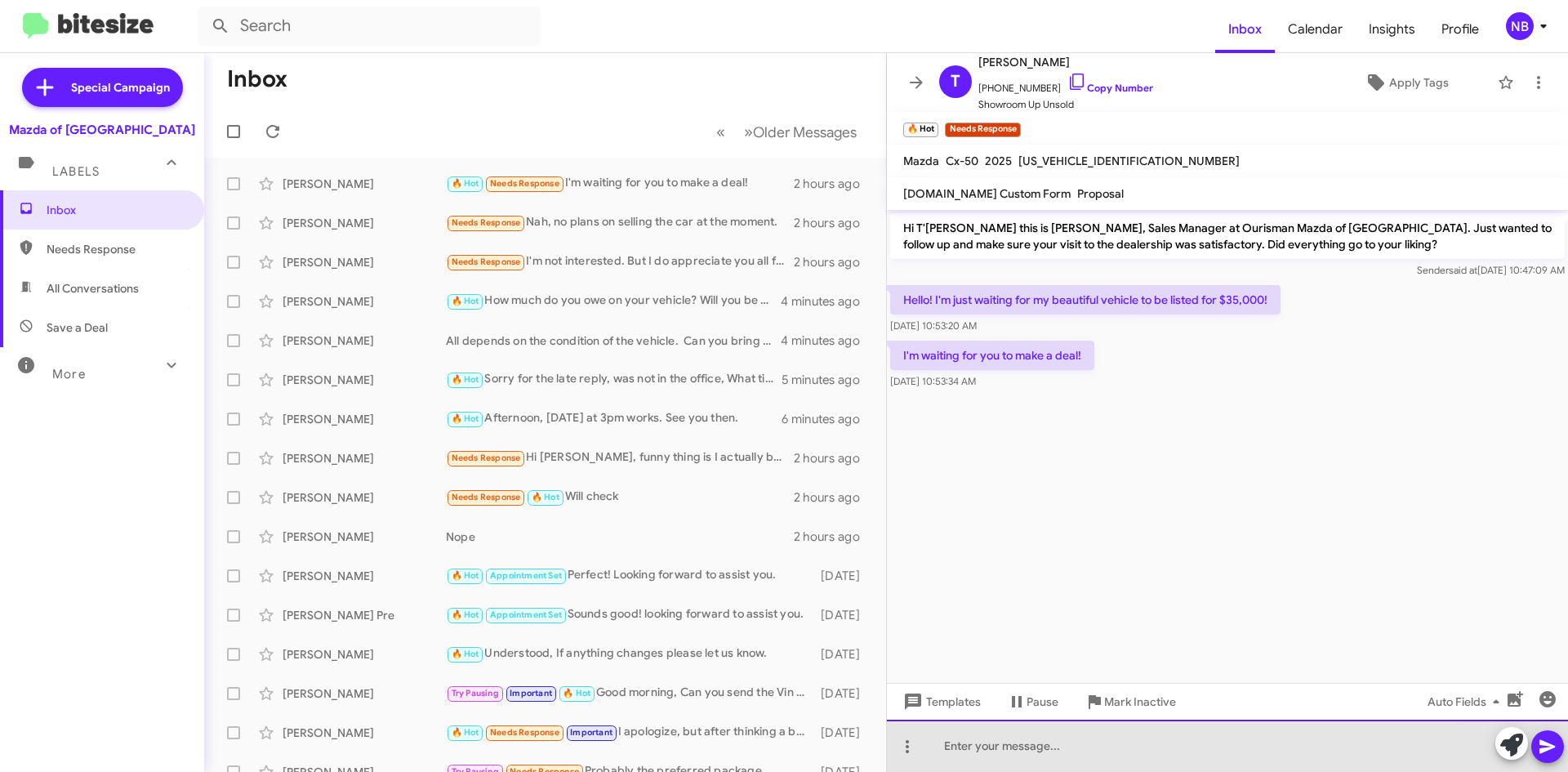
click at [996, 746] on div at bounding box center [1227, 746] width 681 height 52
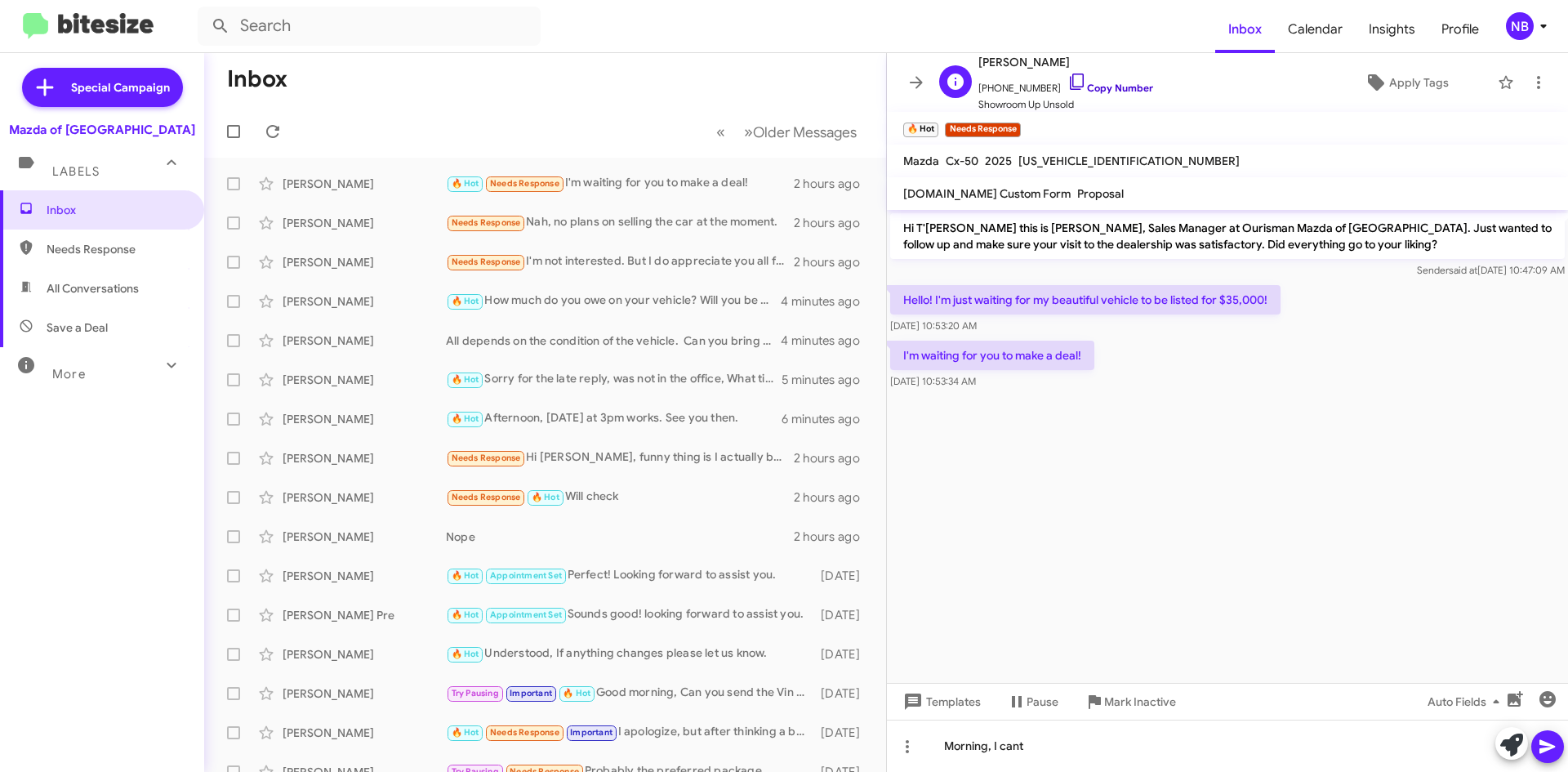
click at [1099, 85] on link "Copy Number" at bounding box center [1110, 87] width 86 height 12
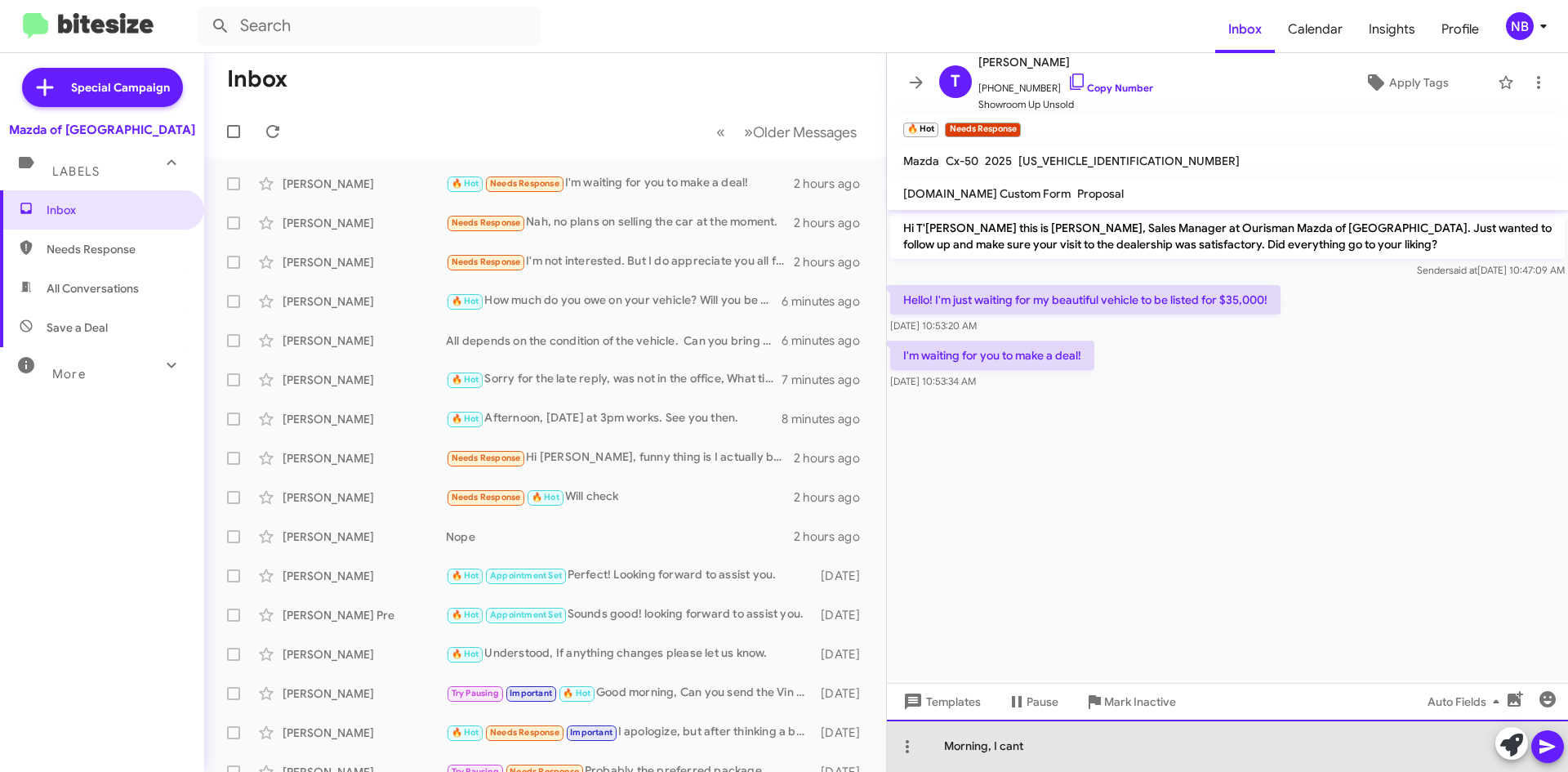
click at [1041, 756] on div "Morning, I cant" at bounding box center [1227, 746] width 681 height 52
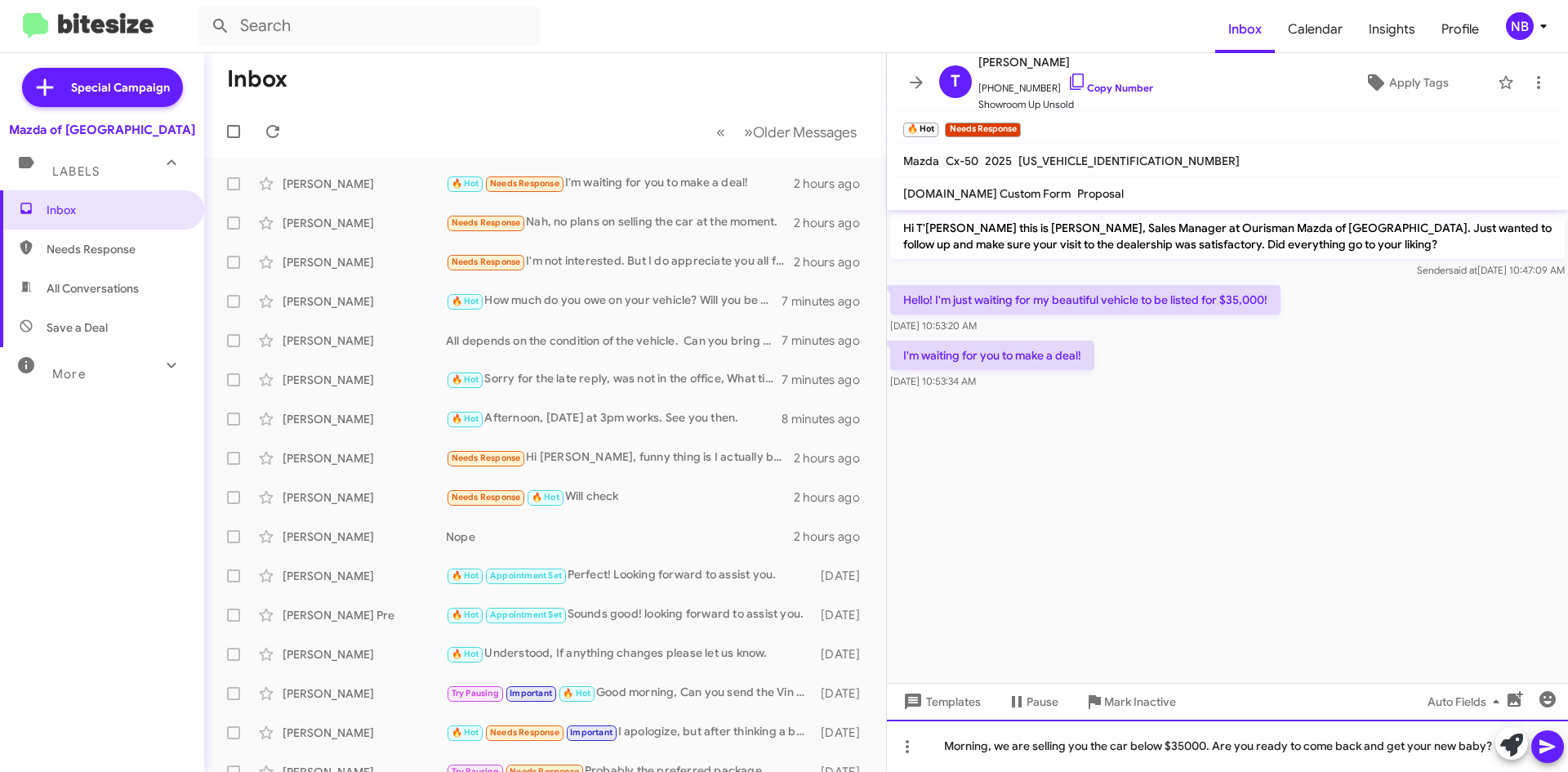
click at [1149, 746] on div "Morning, we are selling you the car below $35000. Are you ready to come back an…" at bounding box center [1227, 746] width 681 height 52
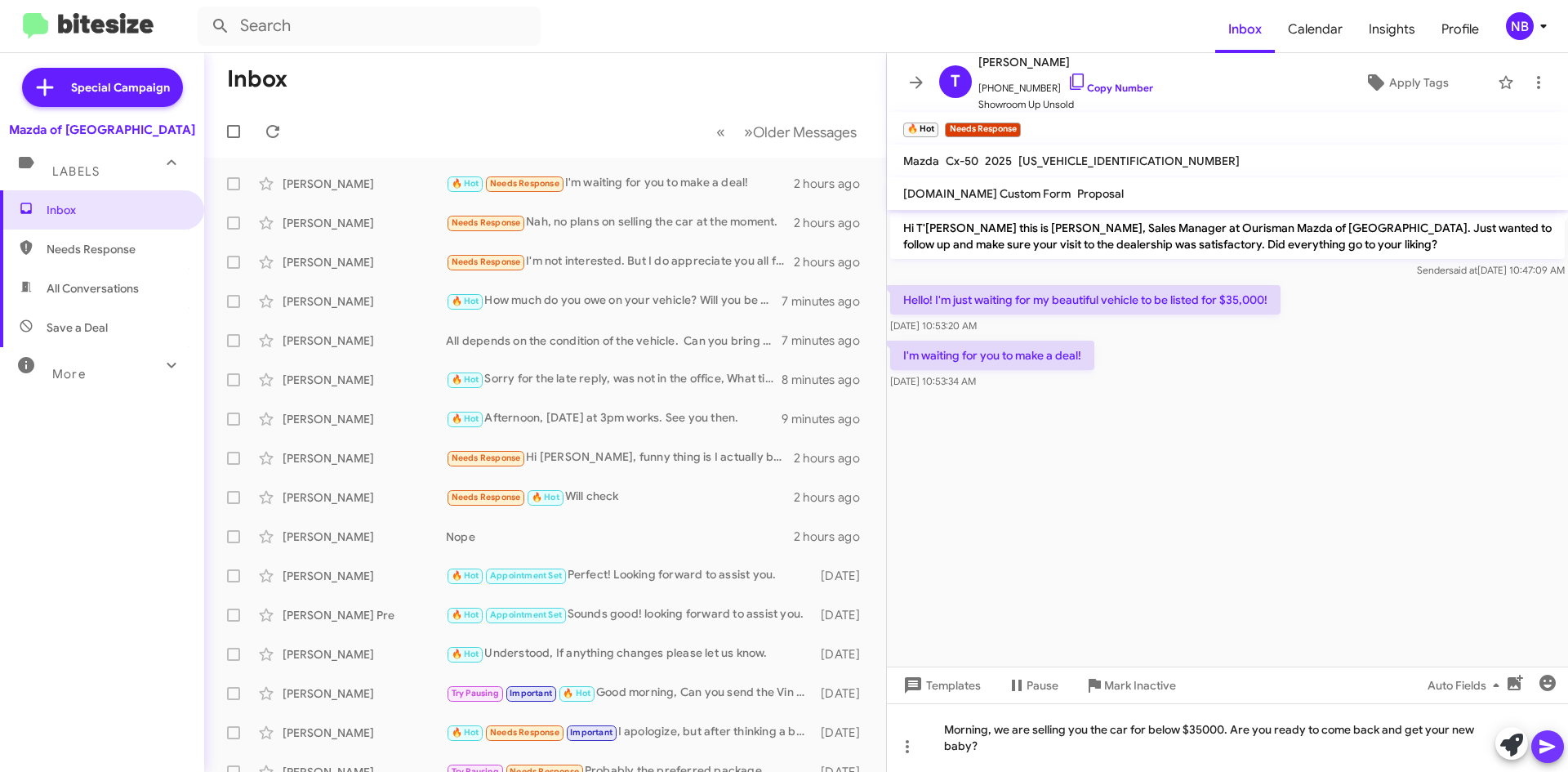
click at [1555, 745] on icon at bounding box center [1547, 746] width 20 height 20
